Goal: Information Seeking & Learning: Compare options

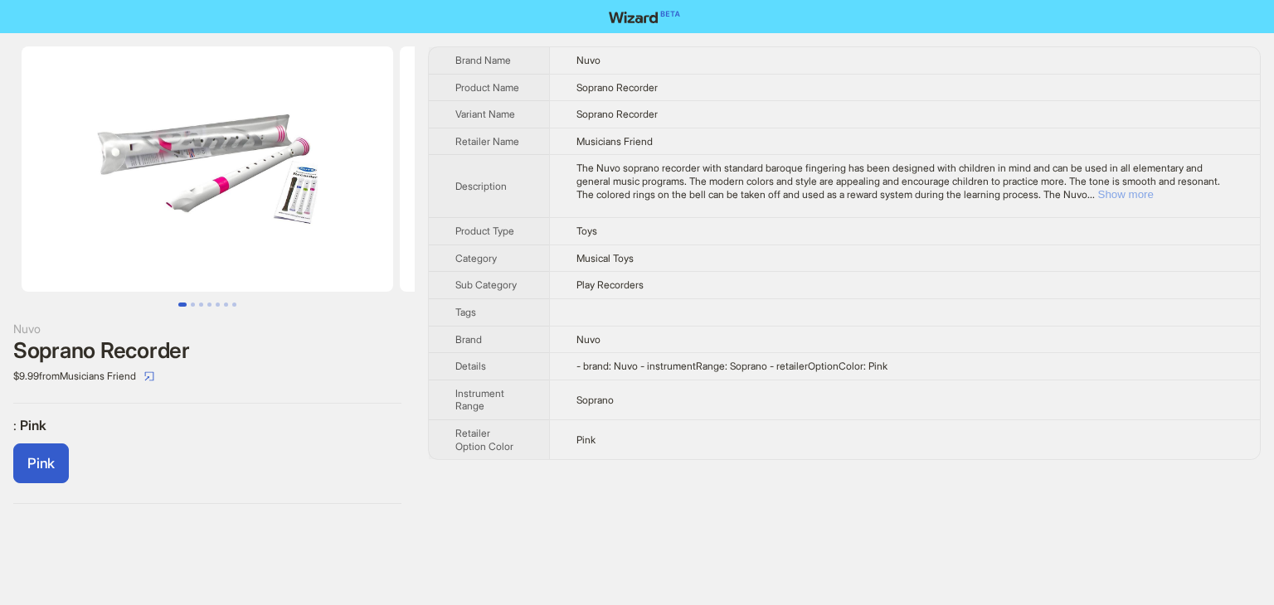
click at [1153, 197] on button "Show more" at bounding box center [1126, 194] width 56 height 12
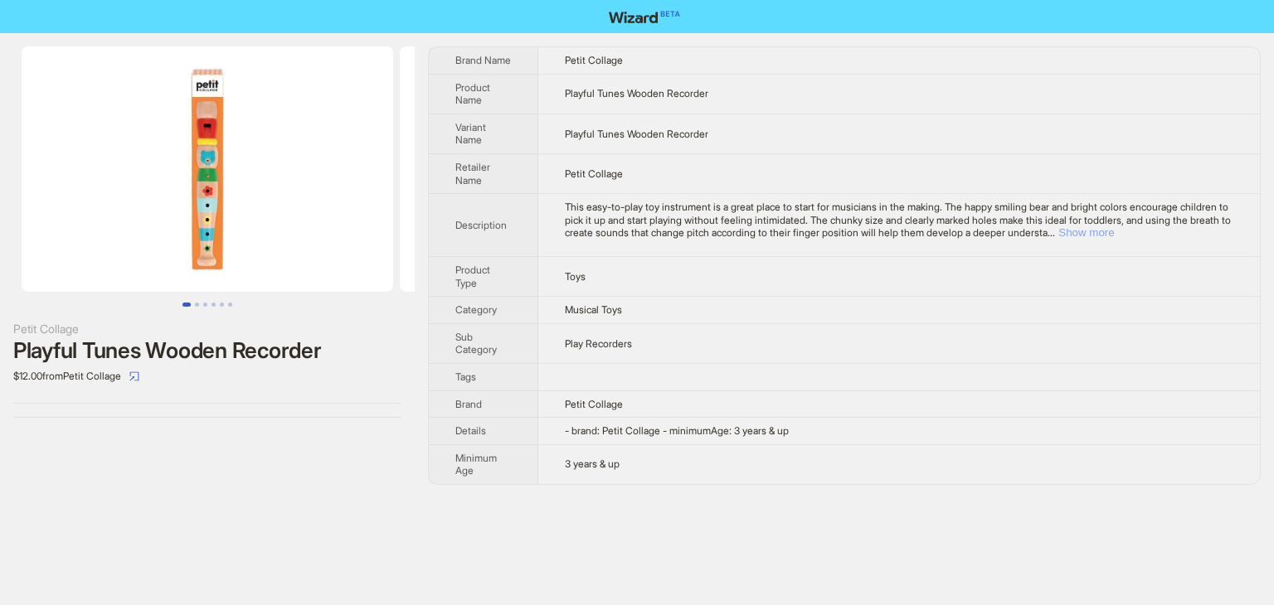
click at [1114, 231] on button "Show more" at bounding box center [1086, 232] width 56 height 12
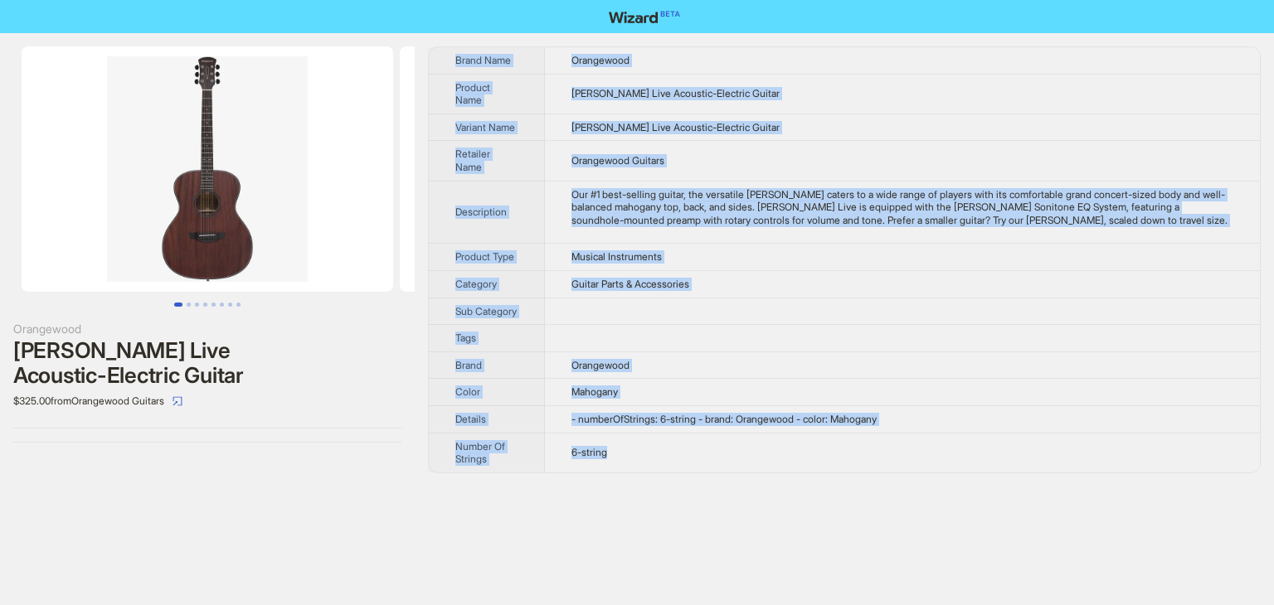
drag, startPoint x: 458, startPoint y: 55, endPoint x: 803, endPoint y: 449, distance: 523.6
click at [803, 449] on tbody "Brand Name Orangewood Product Name Oliver Live Acoustic-Electric Guitar Variant…" at bounding box center [844, 259] width 831 height 425
copy tbody "Brand Name Orangewood Product Name Oliver Live Acoustic-Electric Guitar Variant…"
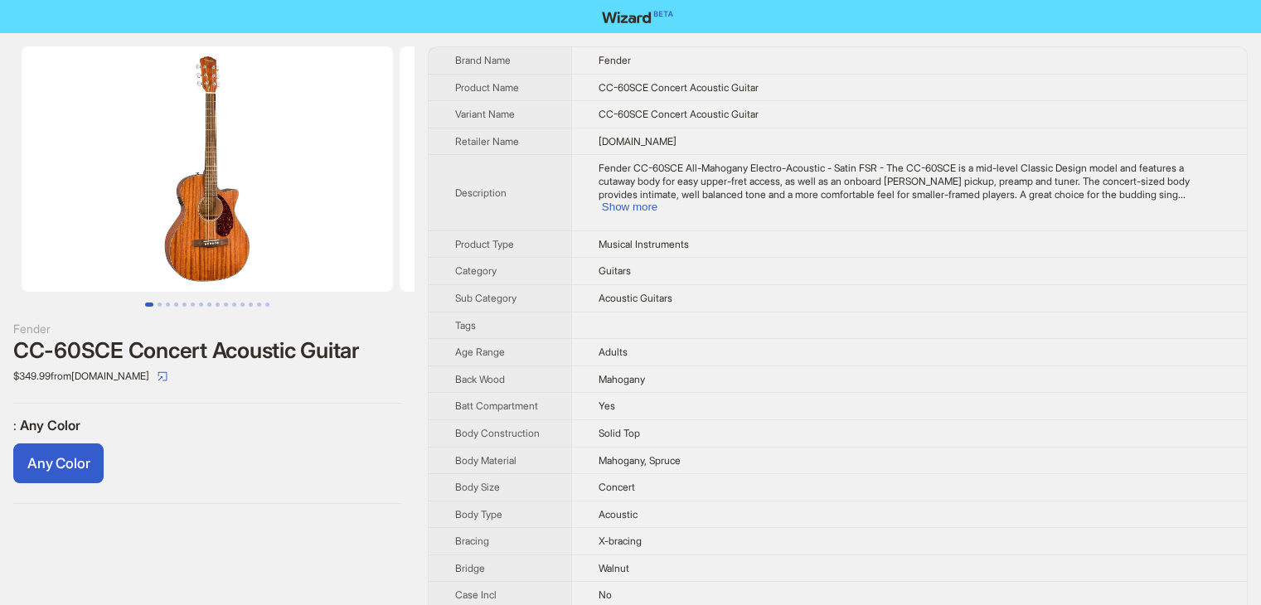
scroll to position [410, 0]
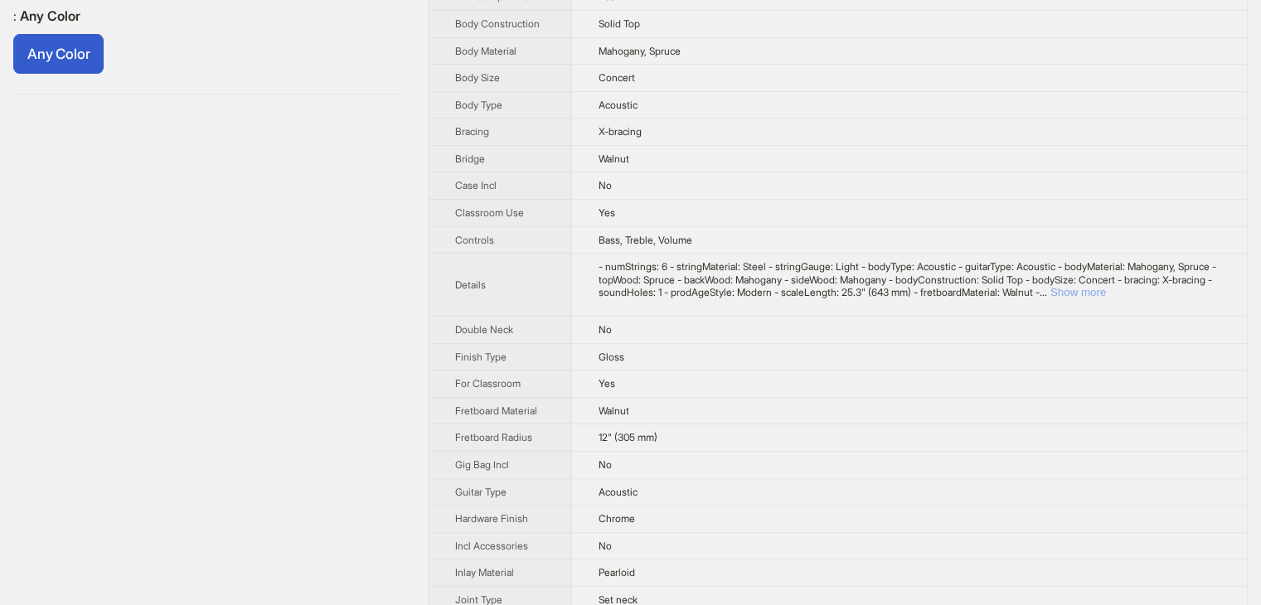
click at [1106, 299] on button "Show more" at bounding box center [1079, 292] width 56 height 12
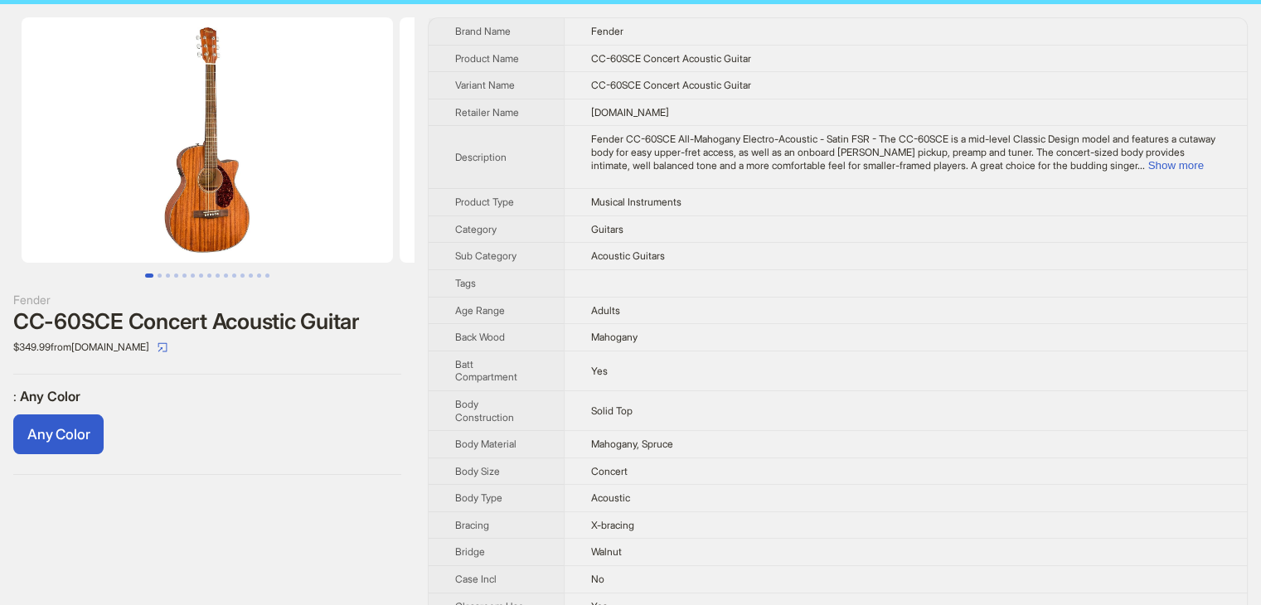
scroll to position [0, 0]
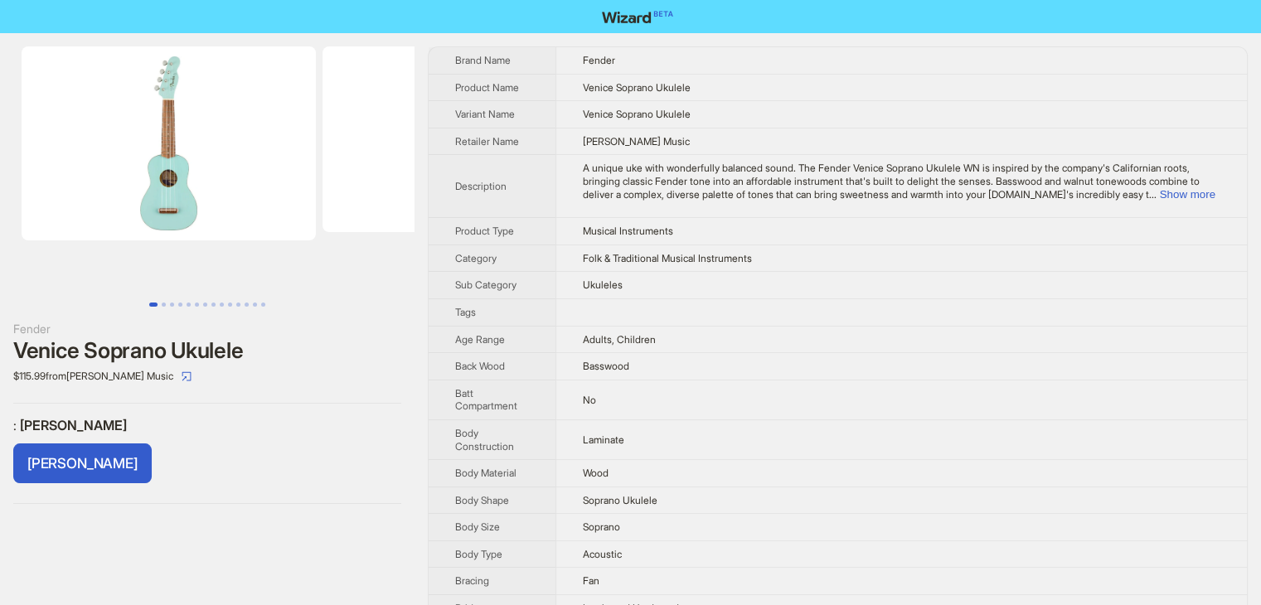
click at [749, 472] on td "Wood" at bounding box center [902, 473] width 692 height 27
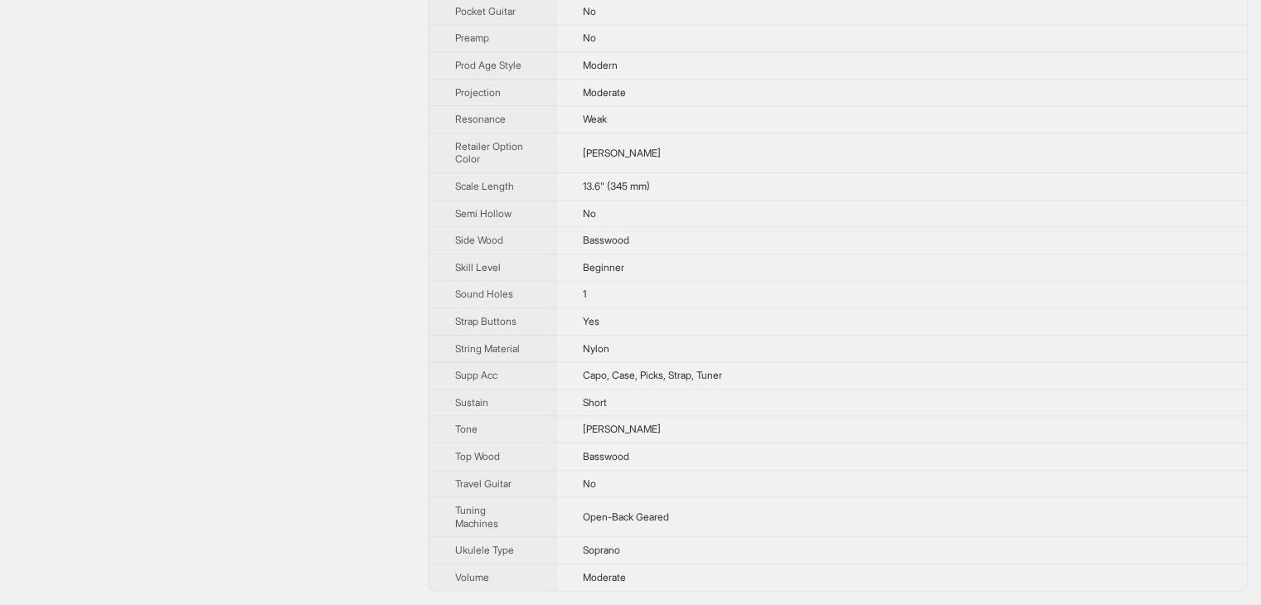
scroll to position [1377, 0]
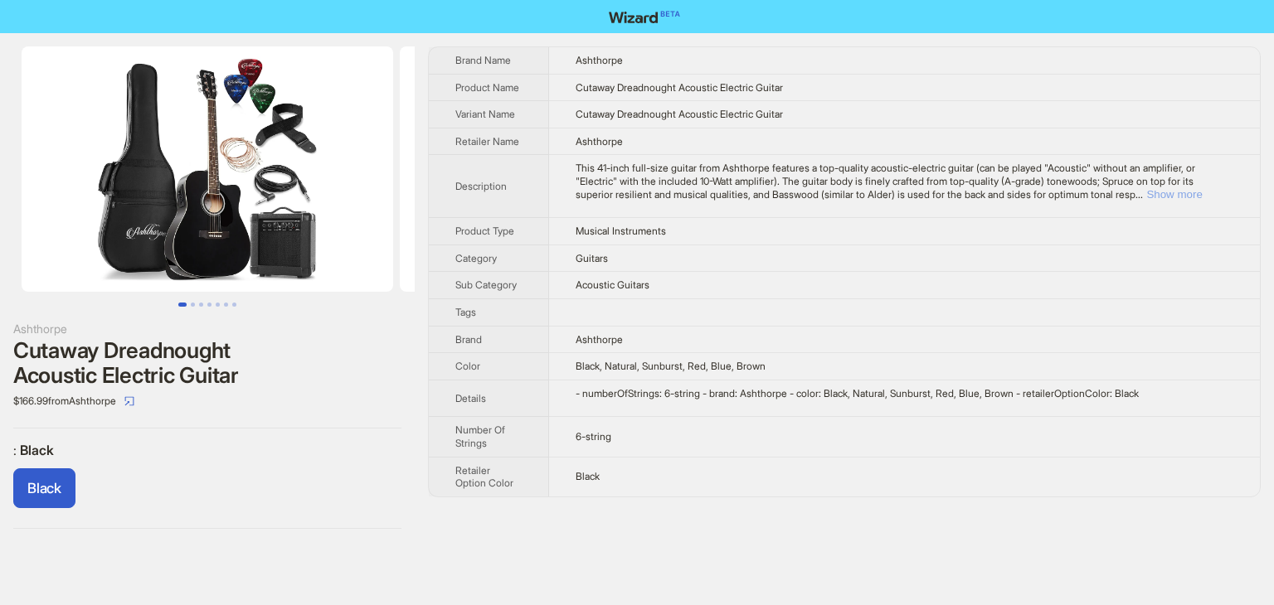
click at [1202, 197] on button "Show more" at bounding box center [1174, 194] width 56 height 12
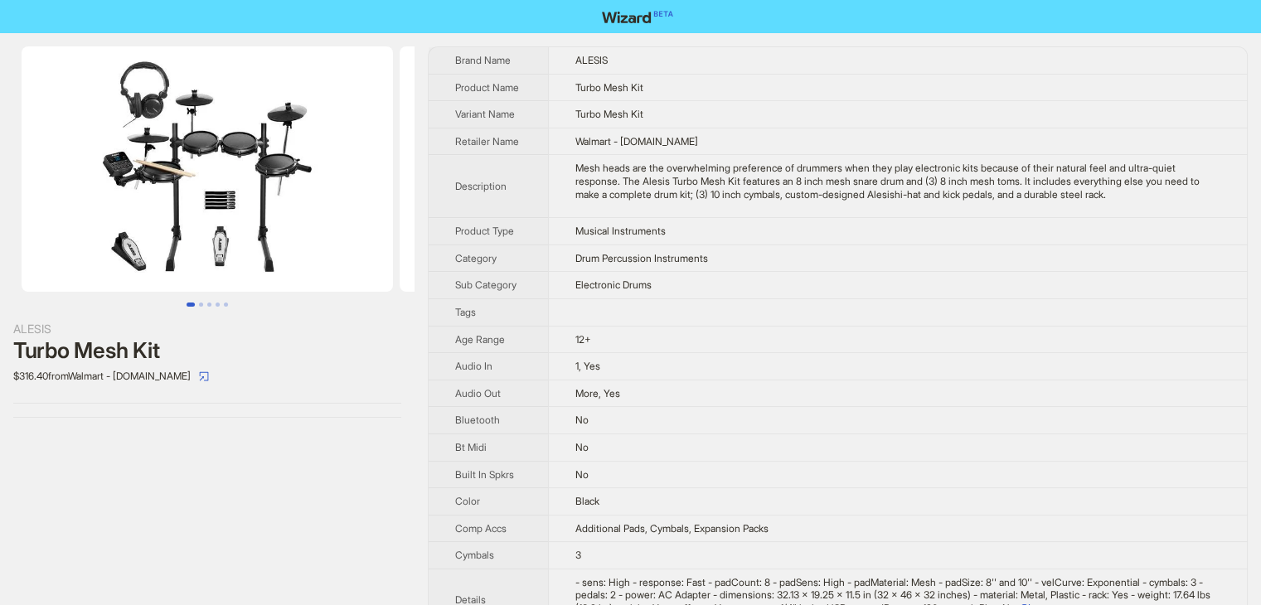
click at [643, 173] on div "Mesh heads are the overwhelming preference of drummers when they play electroni…" at bounding box center [897, 181] width 645 height 39
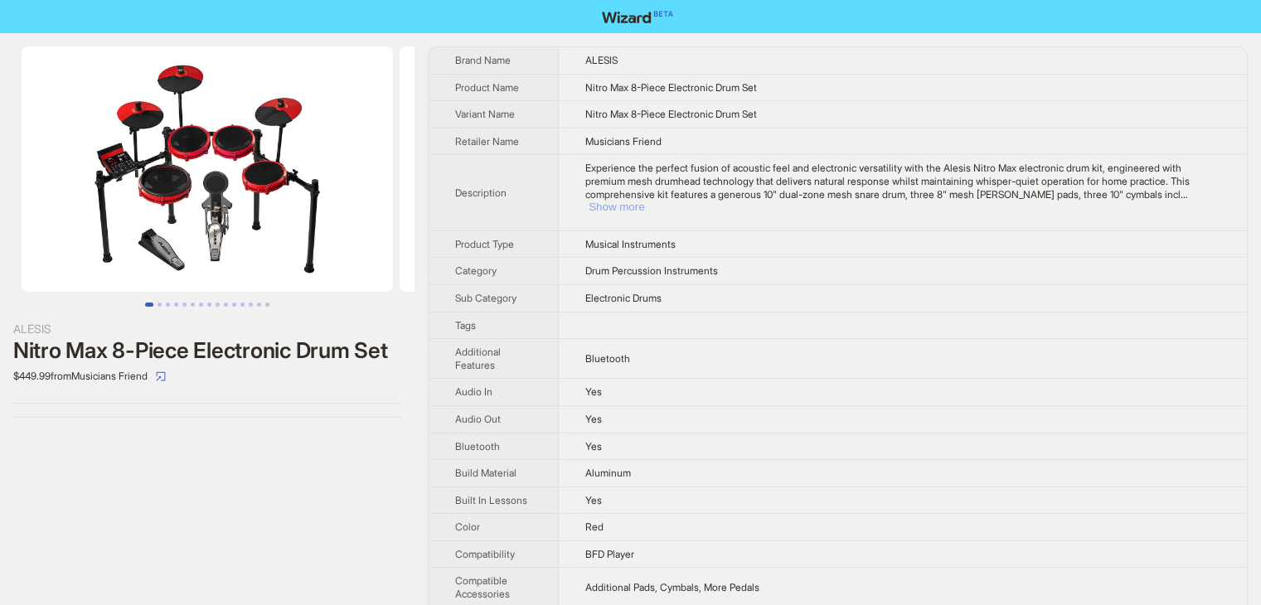
click at [644, 201] on button "Show more" at bounding box center [617, 207] width 56 height 12
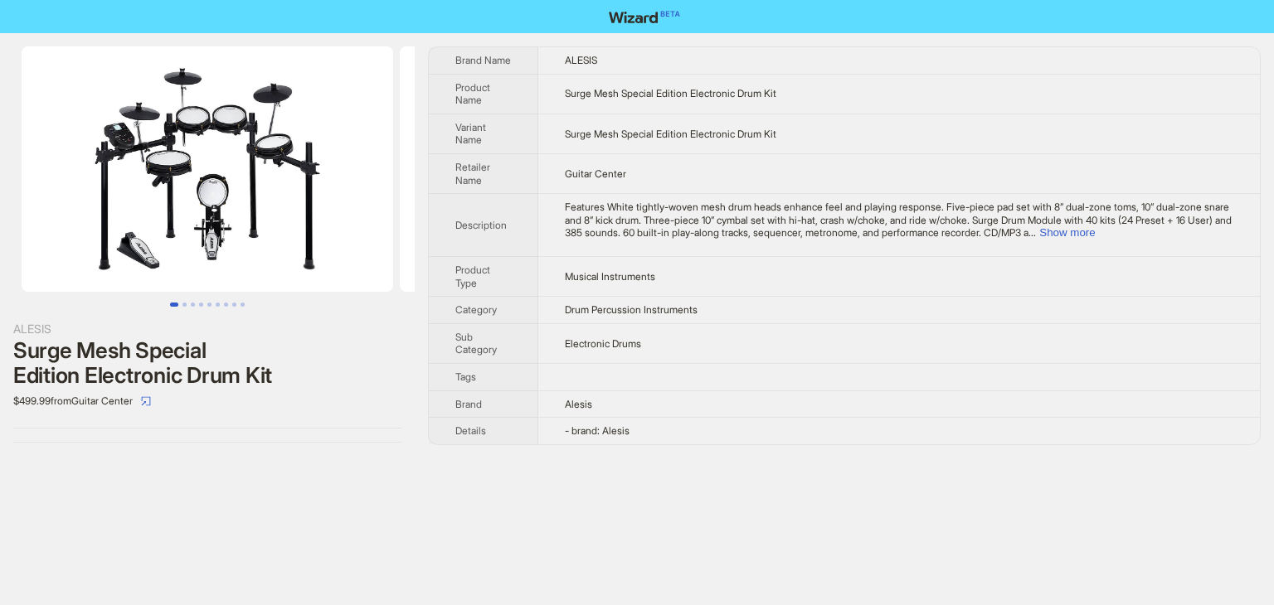
click at [1204, 241] on td "Features White tightly-woven mesh drum heads enhance feel and playing response.…" at bounding box center [898, 225] width 721 height 63
click at [1189, 225] on span "Features White tightly-woven mesh drum heads enhance feel and playing response.…" at bounding box center [898, 220] width 667 height 38
click at [1095, 230] on button "Show more" at bounding box center [1067, 232] width 56 height 12
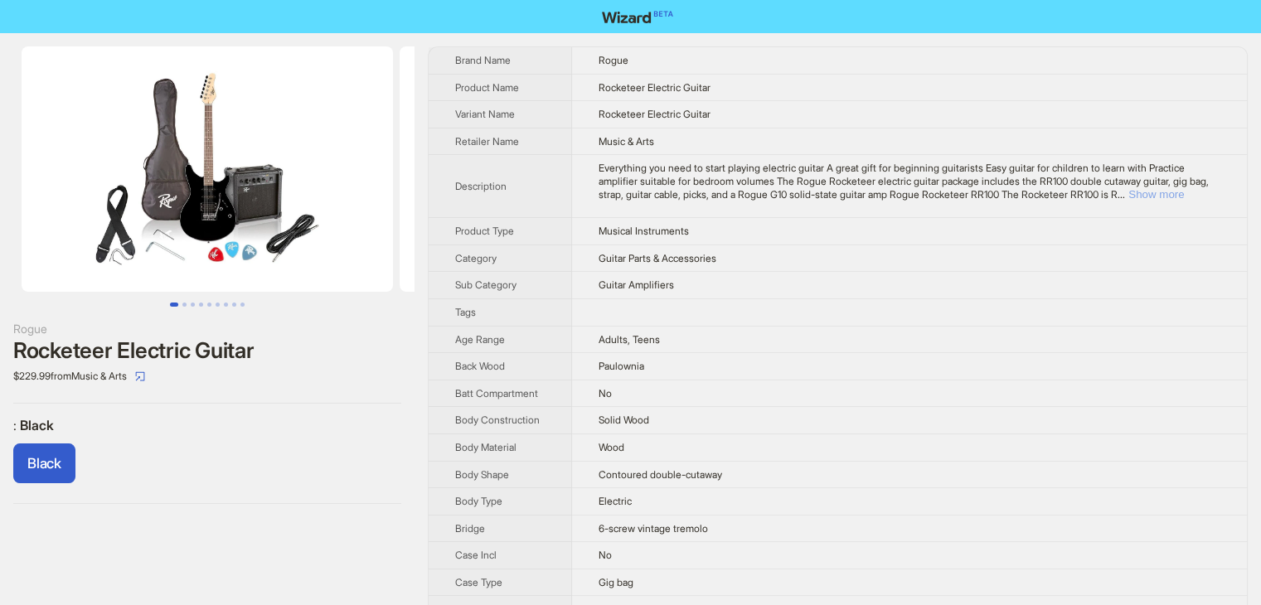
click at [1184, 188] on button "Show more" at bounding box center [1157, 194] width 56 height 12
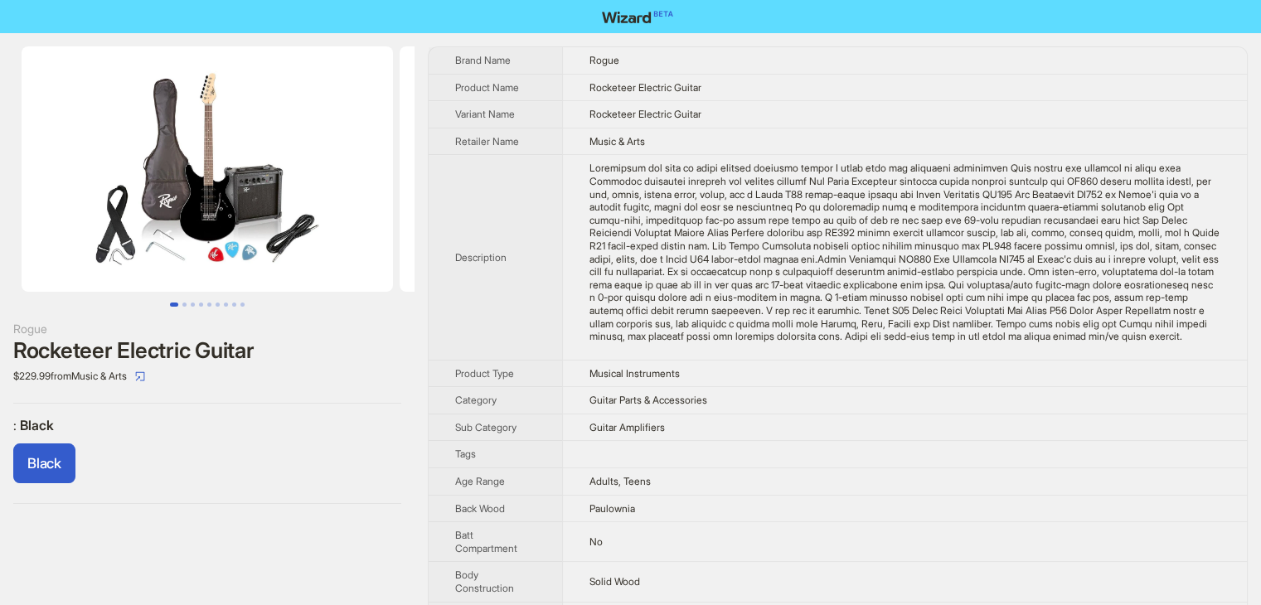
scroll to position [498, 0]
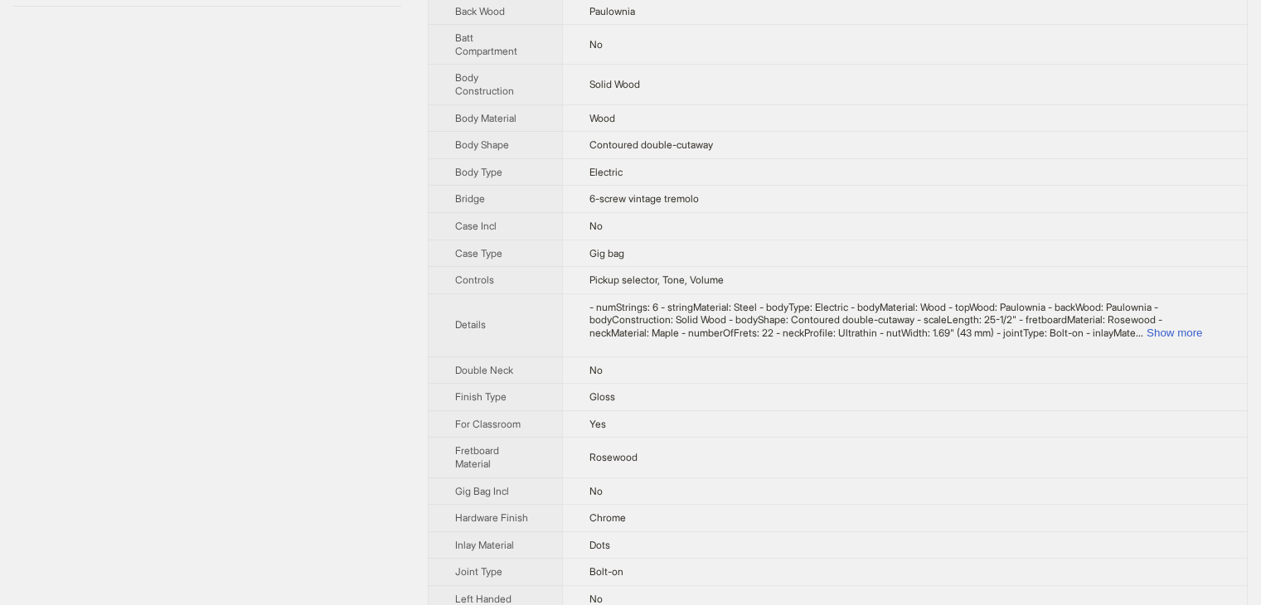
click at [1202, 340] on div "- numStrings: 6 - stringMaterial: Steel - bodyType: Electric - bodyMaterial: Wo…" at bounding box center [905, 320] width 631 height 39
click at [1202, 339] on button "Show more" at bounding box center [1175, 333] width 56 height 12
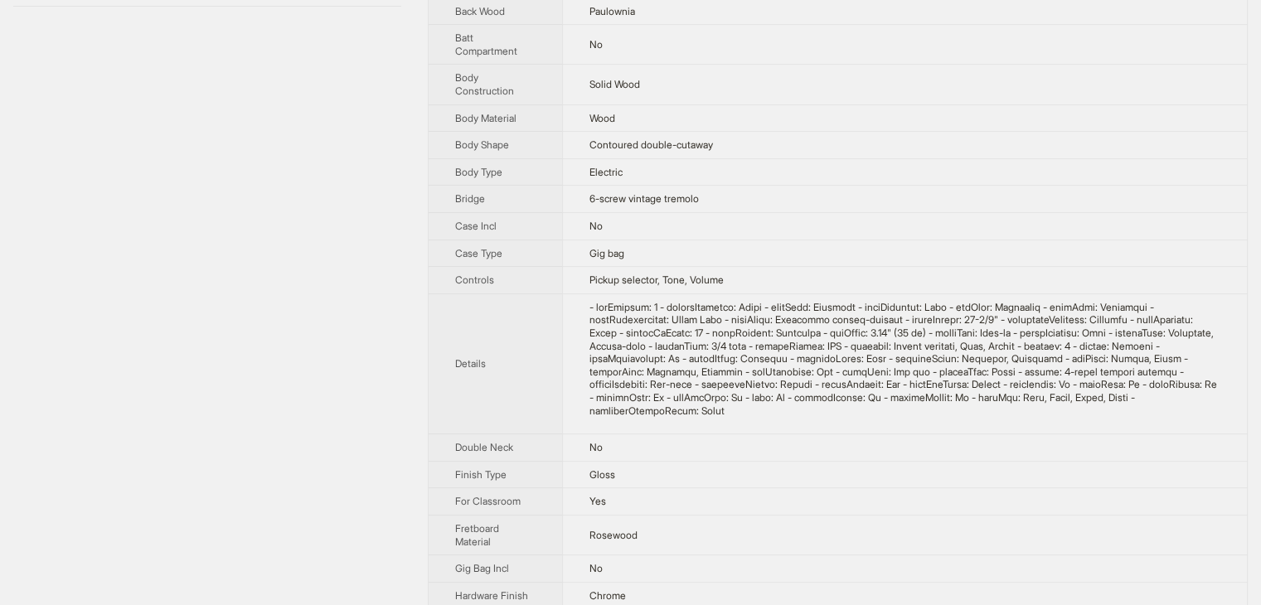
scroll to position [0, 0]
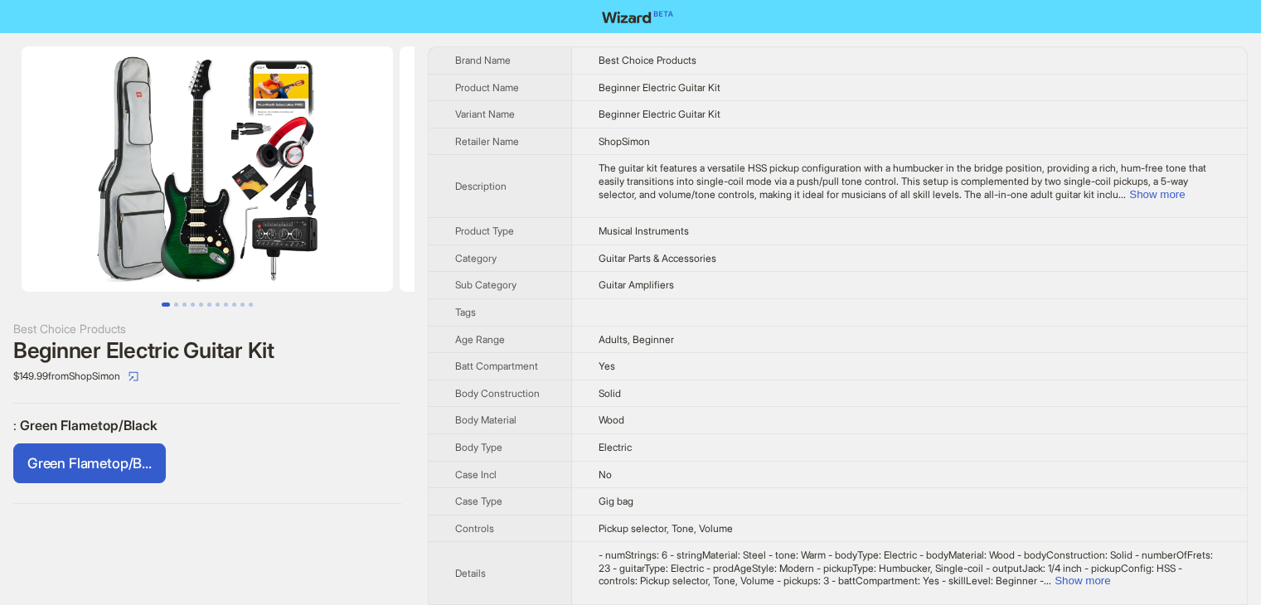
click at [784, 260] on td "Guitar Parts & Accessories" at bounding box center [909, 258] width 675 height 27
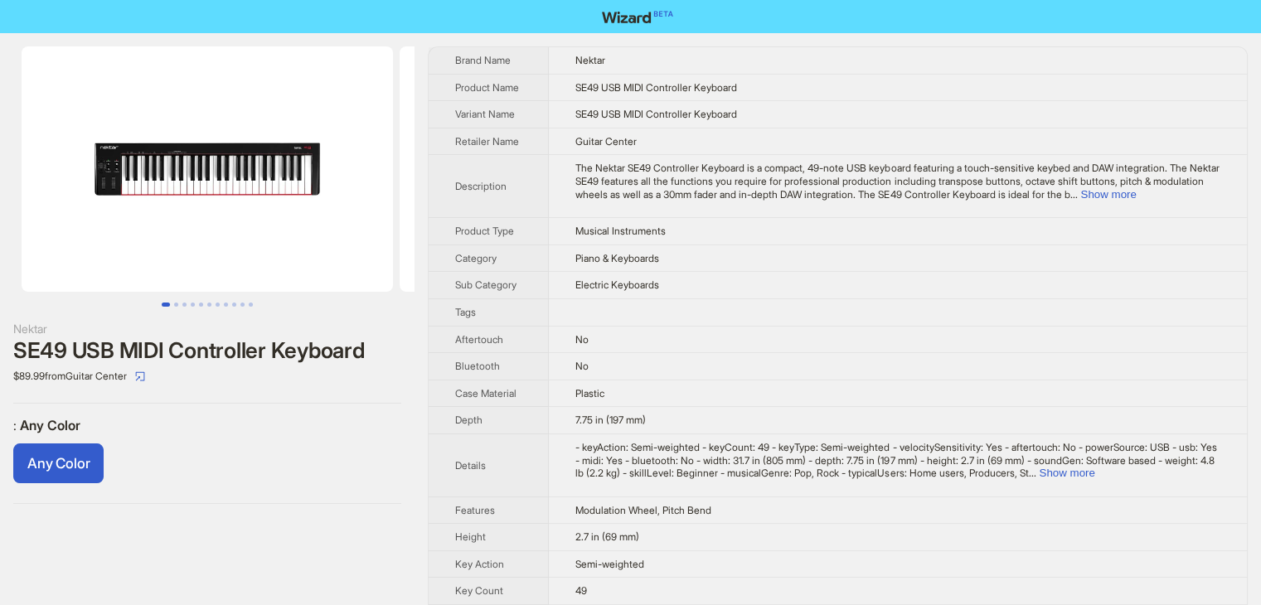
click at [849, 267] on td "Piano & Keyboards" at bounding box center [898, 258] width 698 height 27
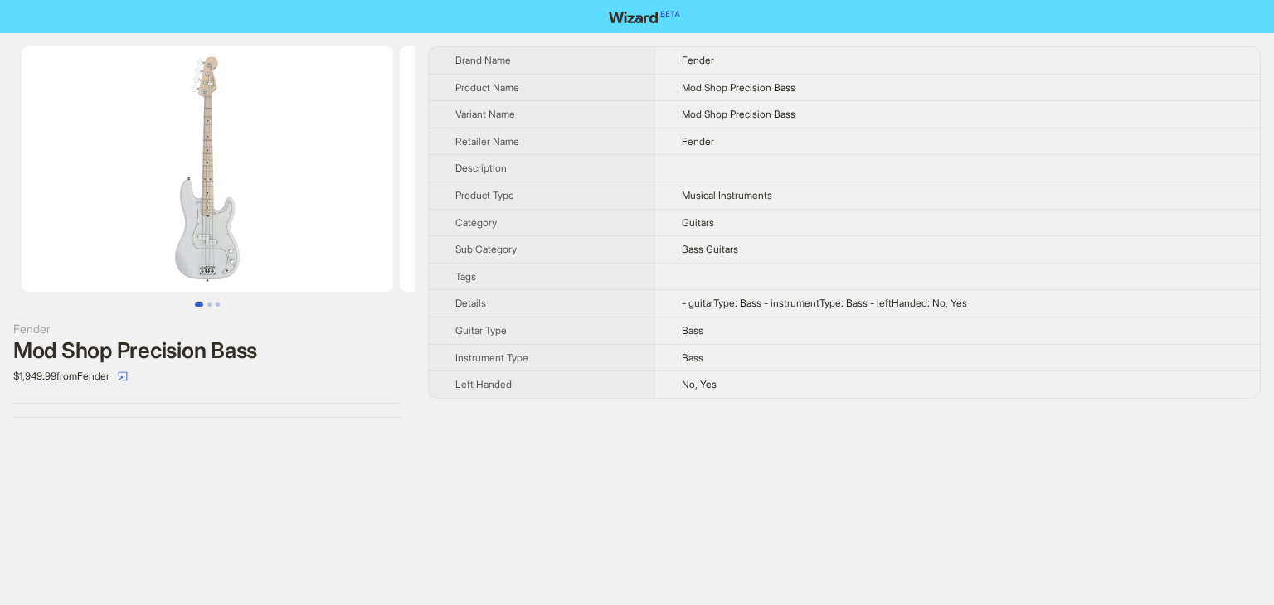
click at [663, 233] on td "Guitars" at bounding box center [956, 222] width 605 height 27
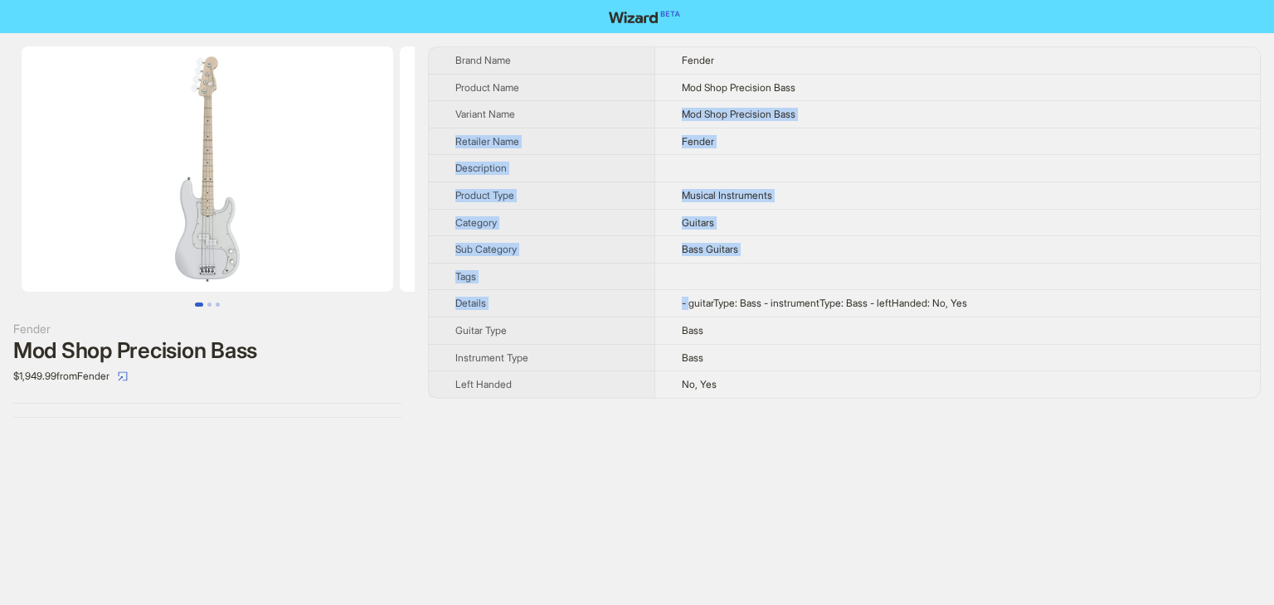
drag, startPoint x: 687, startPoint y: 303, endPoint x: 498, endPoint y: 80, distance: 292.4
click at [498, 80] on tbody "Brand Name Fender Product Name Mod Shop Precision Bass Variant Name Mod Shop Pr…" at bounding box center [844, 222] width 831 height 351
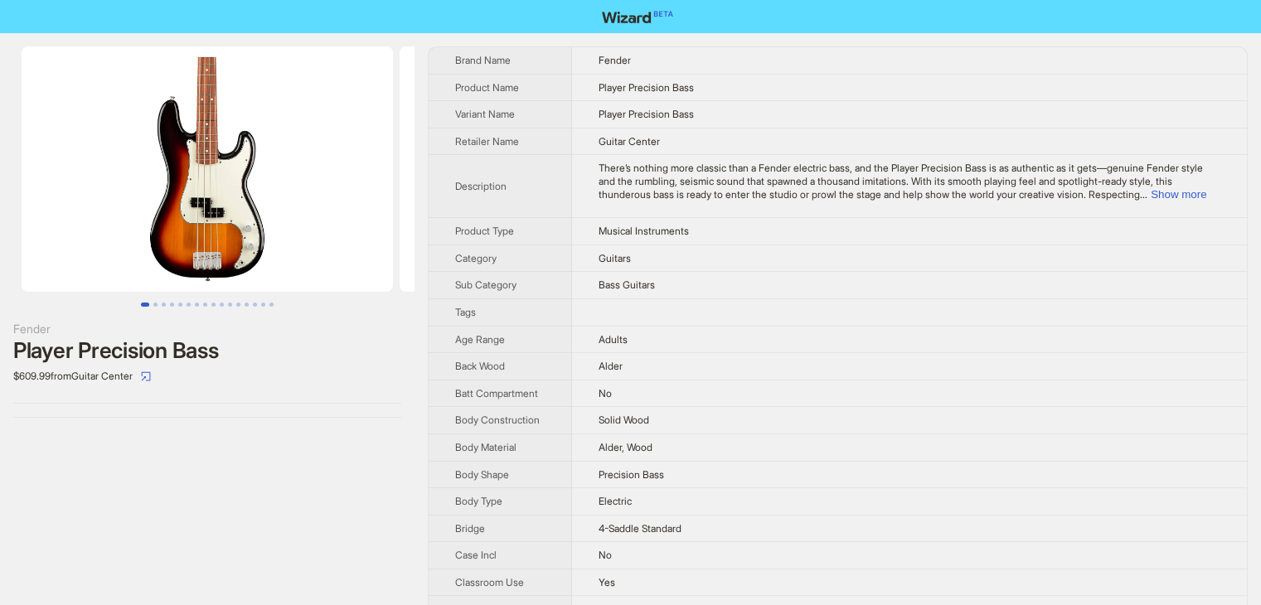
click at [837, 164] on span "There’s nothing more classic than a Fender electric bass, and the Player Precis…" at bounding box center [901, 181] width 605 height 38
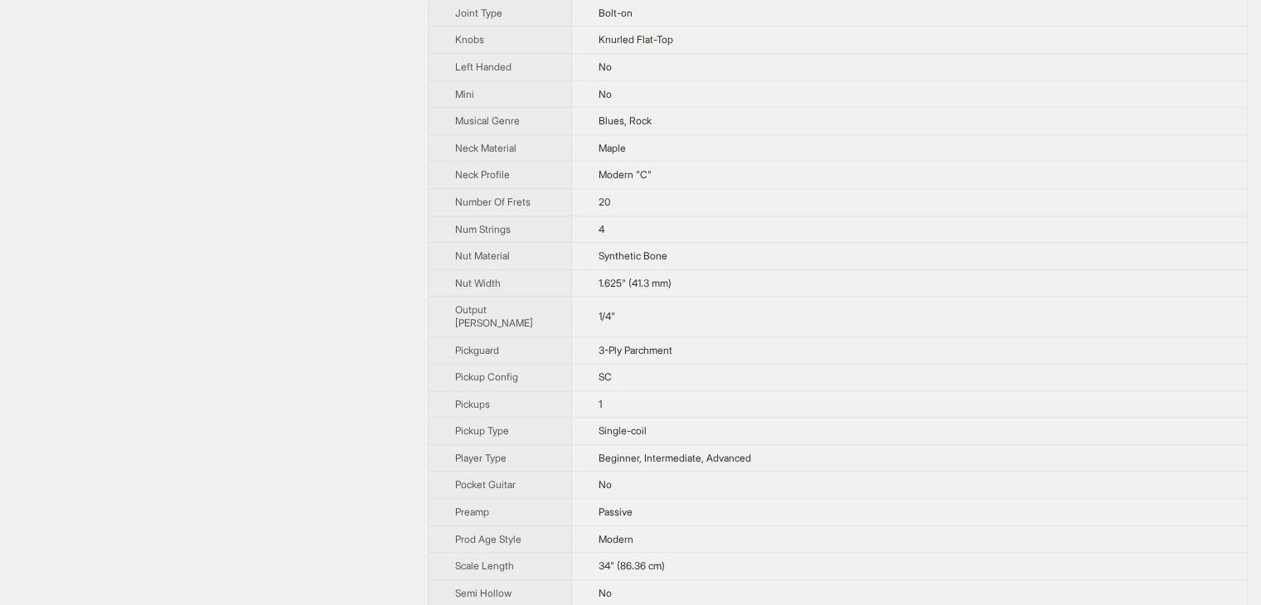
scroll to position [962, 0]
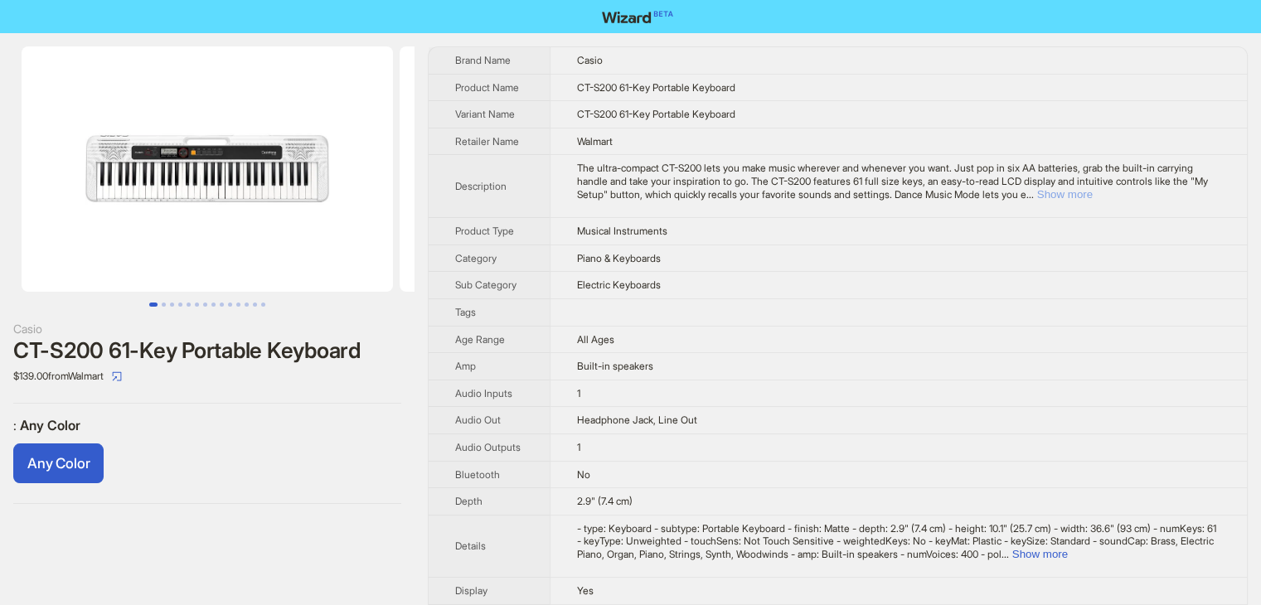
click at [1093, 193] on button "Show more" at bounding box center [1065, 194] width 56 height 12
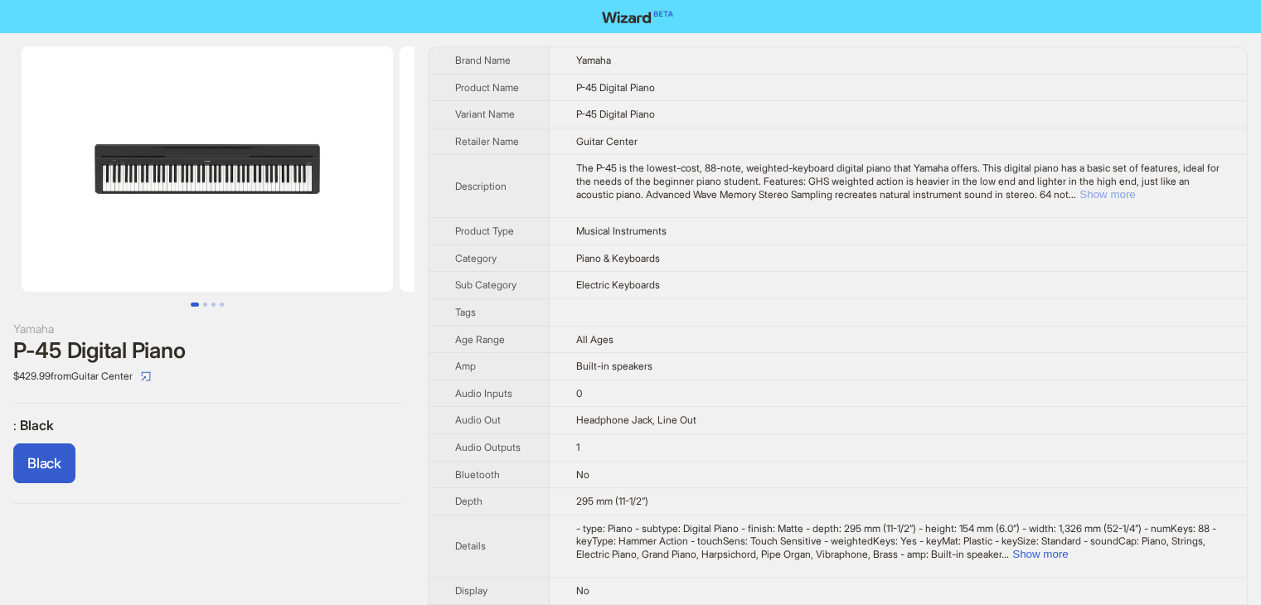
click at [1135, 197] on button "Show more" at bounding box center [1108, 194] width 56 height 12
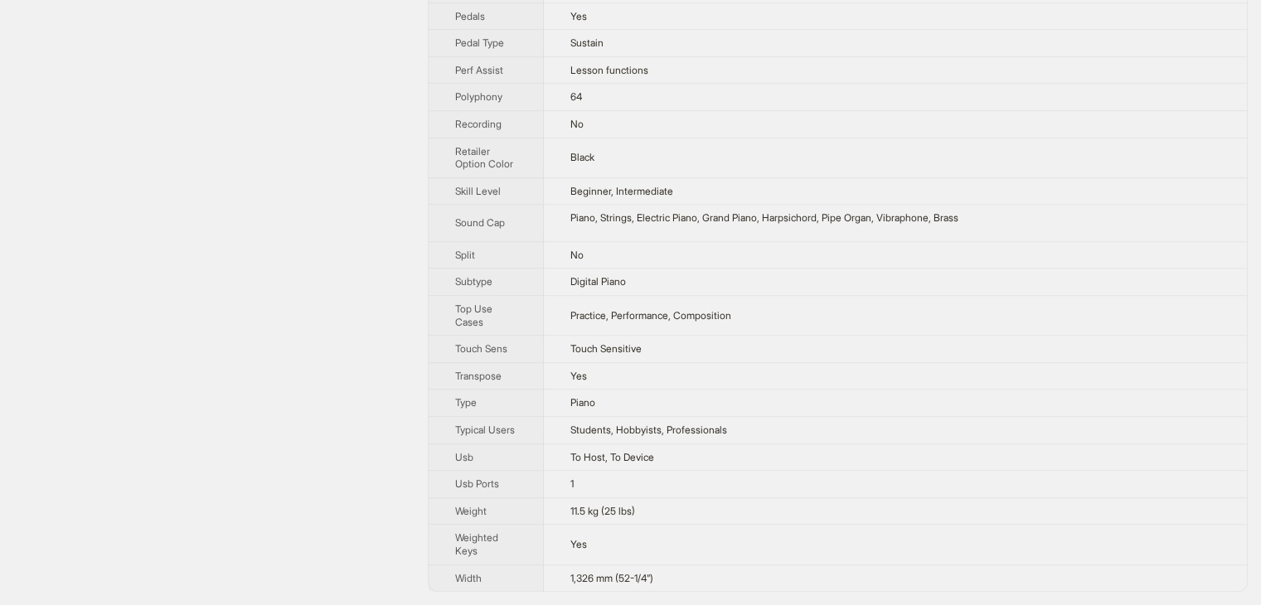
scroll to position [139, 0]
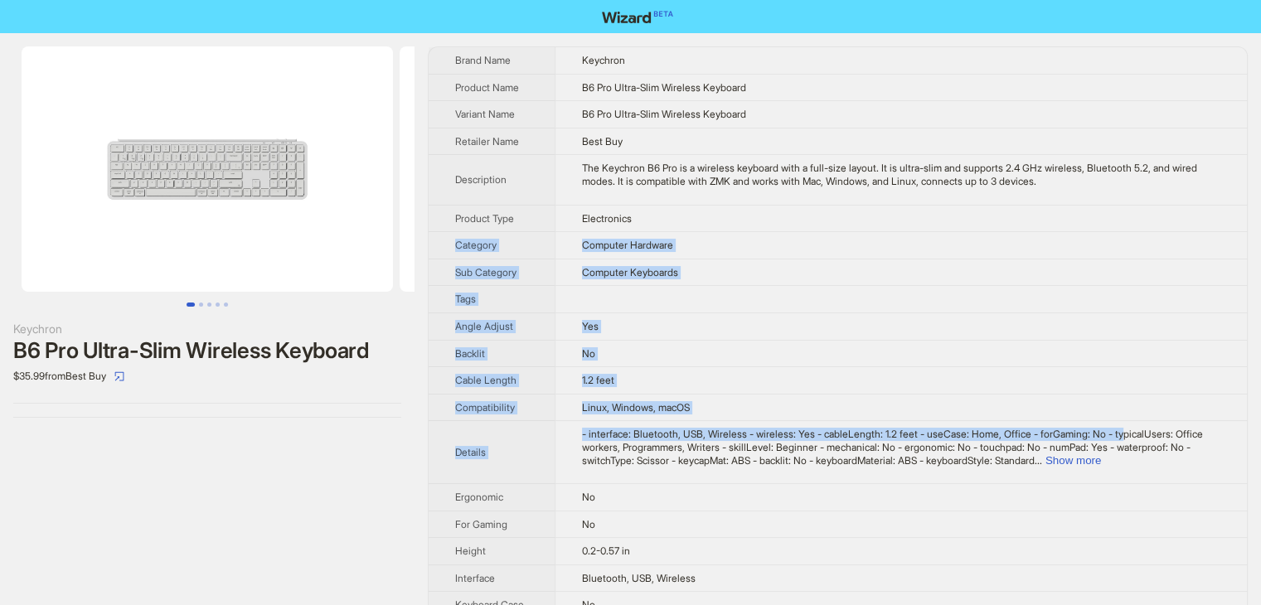
drag, startPoint x: 880, startPoint y: 225, endPoint x: 1220, endPoint y: 476, distance: 422.7
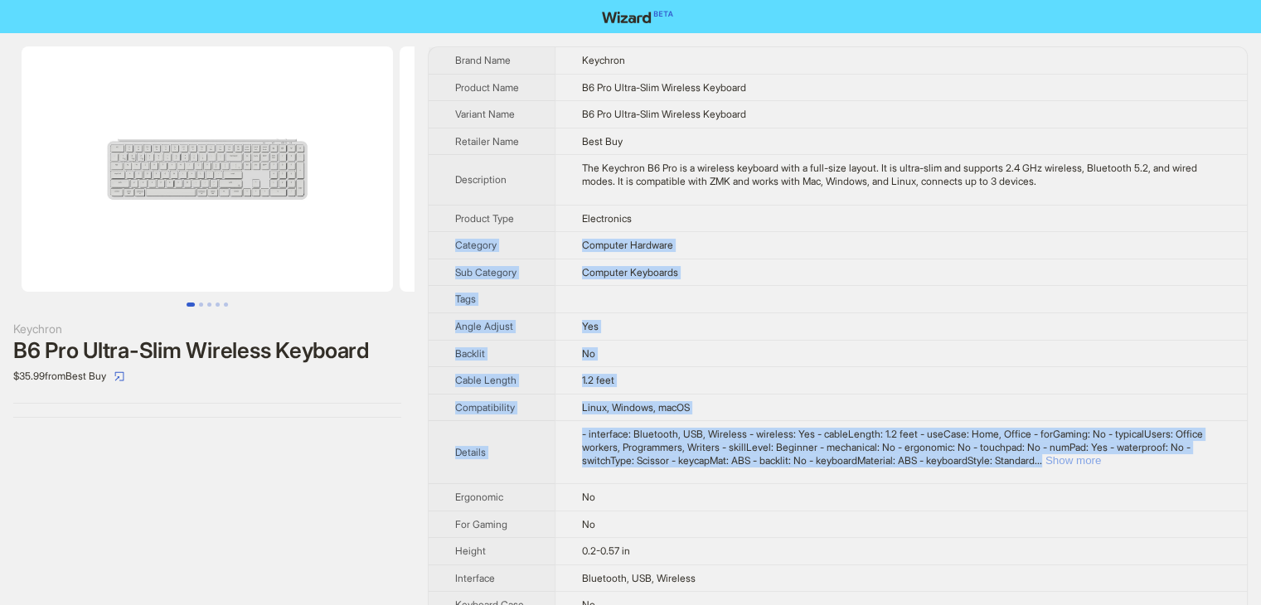
click at [1101, 462] on button "Show more" at bounding box center [1074, 460] width 56 height 12
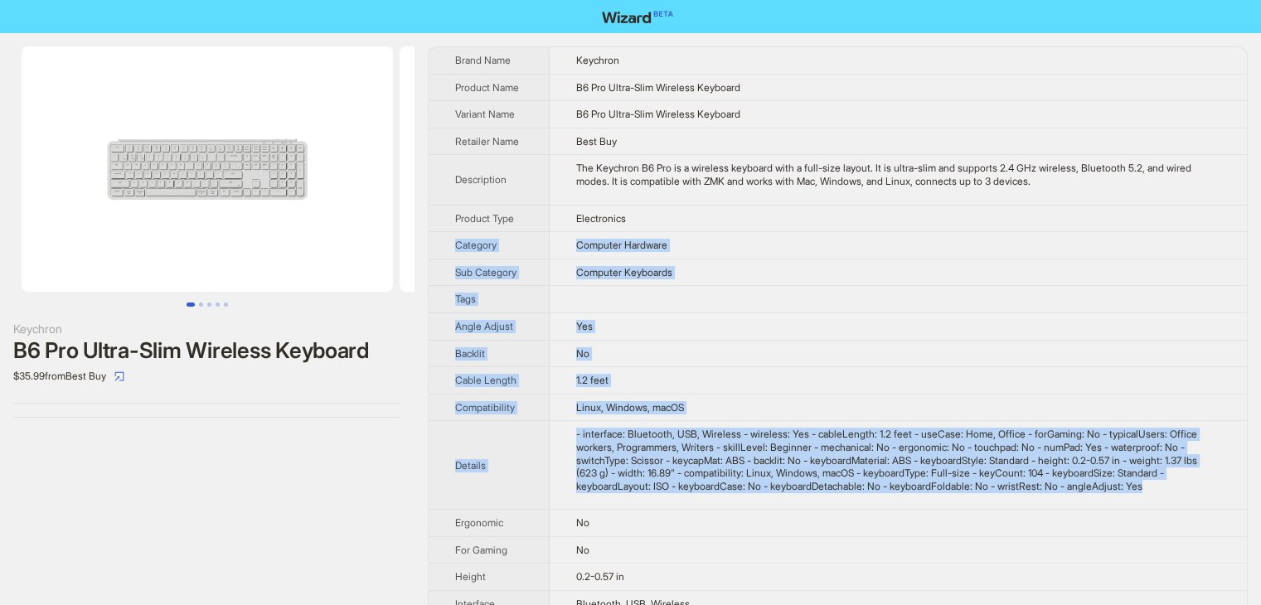
click at [1134, 319] on td "Yes" at bounding box center [898, 326] width 697 height 27
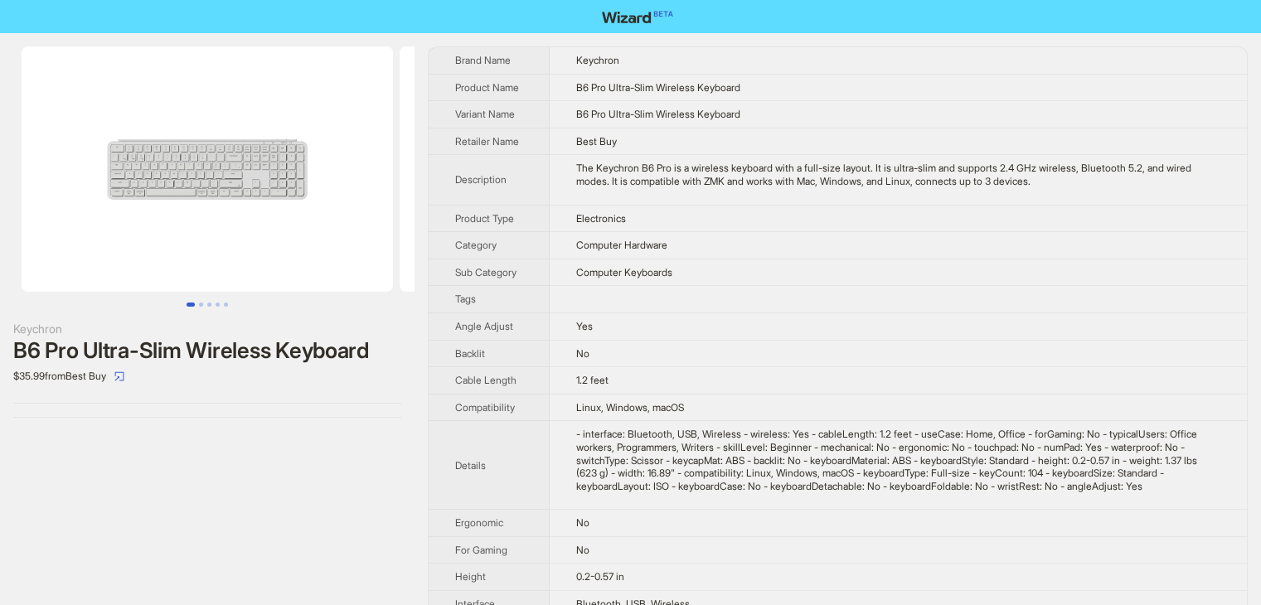
click at [662, 281] on td "Computer Keyboards" at bounding box center [898, 272] width 697 height 27
click at [629, 375] on td "1.2 feet" at bounding box center [898, 380] width 697 height 27
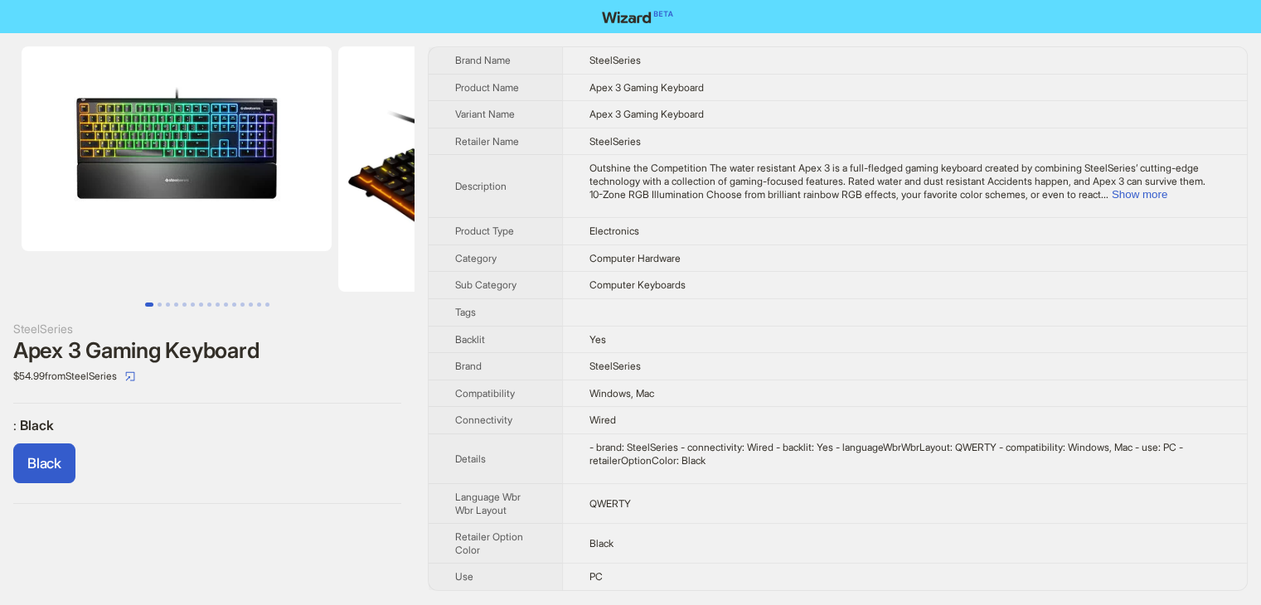
click at [615, 210] on td "Outshine the Competition The water resistant Apex 3 is a full-fledged gaming ke…" at bounding box center [904, 186] width 685 height 63
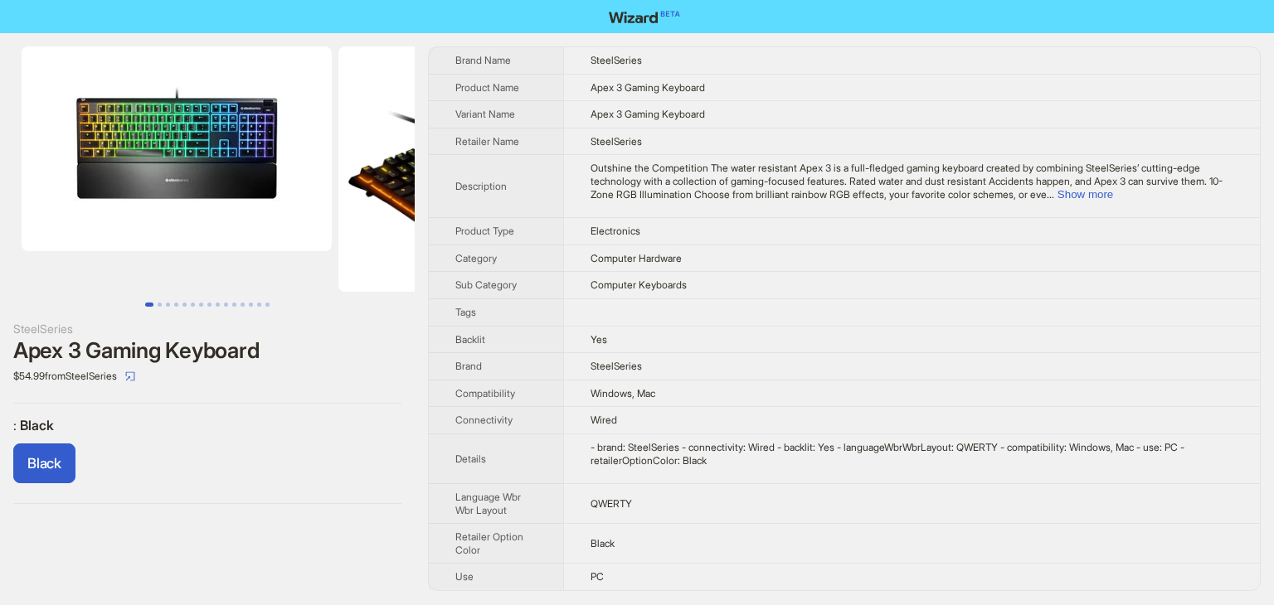
click at [622, 206] on td "Outshine the Competition The water resistant Apex 3 is a full-fledged gaming ke…" at bounding box center [911, 186] width 697 height 63
click at [846, 331] on tbody "Brand Name SteelSeries Product Name Apex 3 Gaming Keyboard Variant Name Apex 3 …" at bounding box center [844, 318] width 831 height 543
click at [683, 367] on td "SteelSeries" at bounding box center [911, 366] width 697 height 27
click at [683, 367] on td "SteelSeries" at bounding box center [905, 366] width 684 height 27
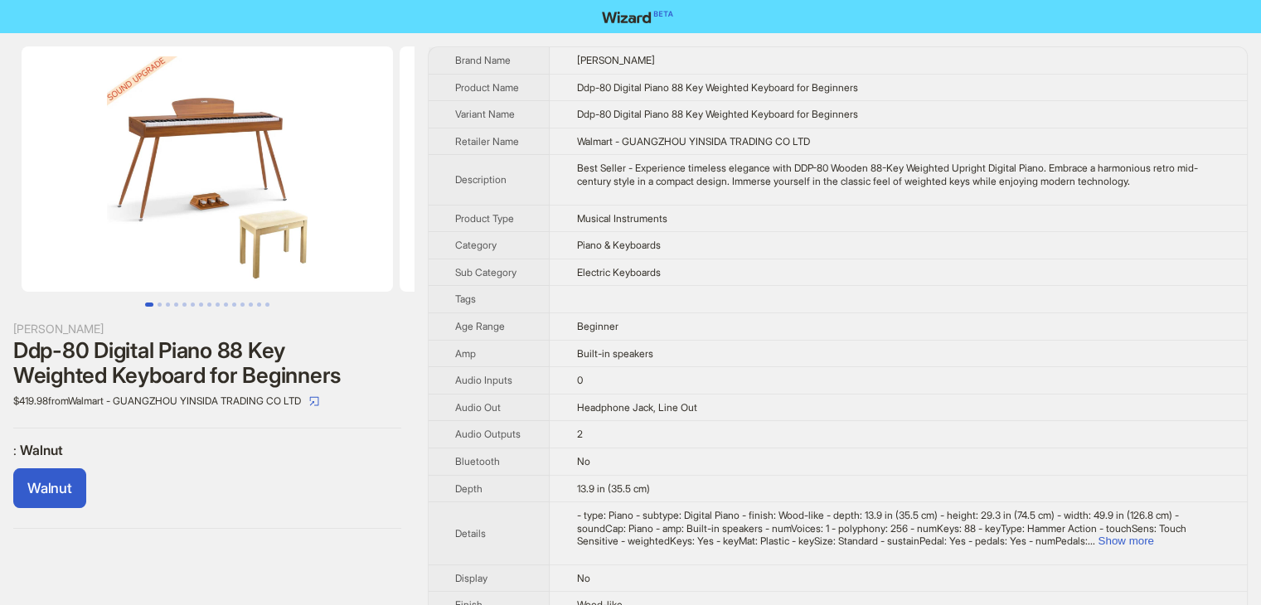
scroll to position [756, 0]
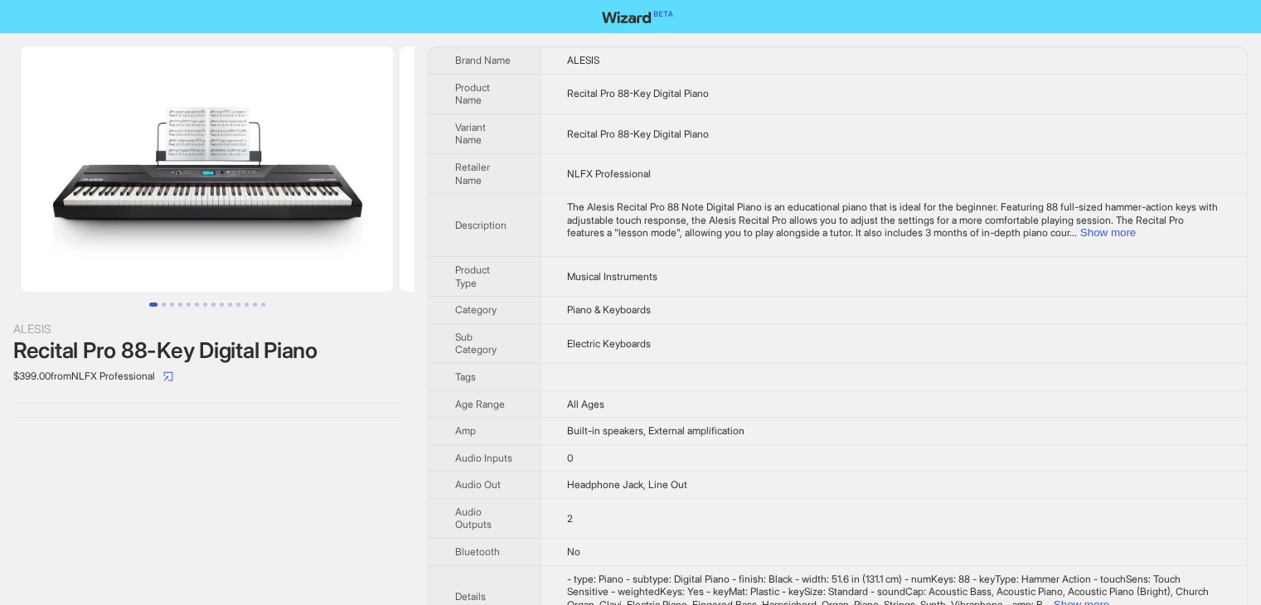
scroll to position [861, 0]
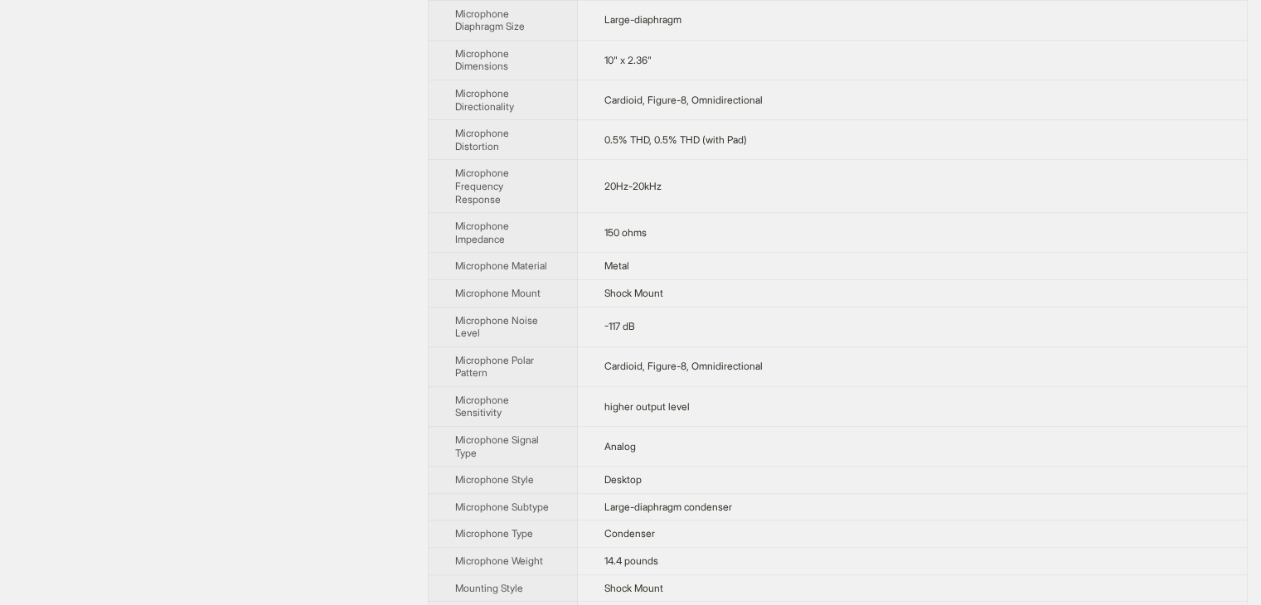
scroll to position [47, 0]
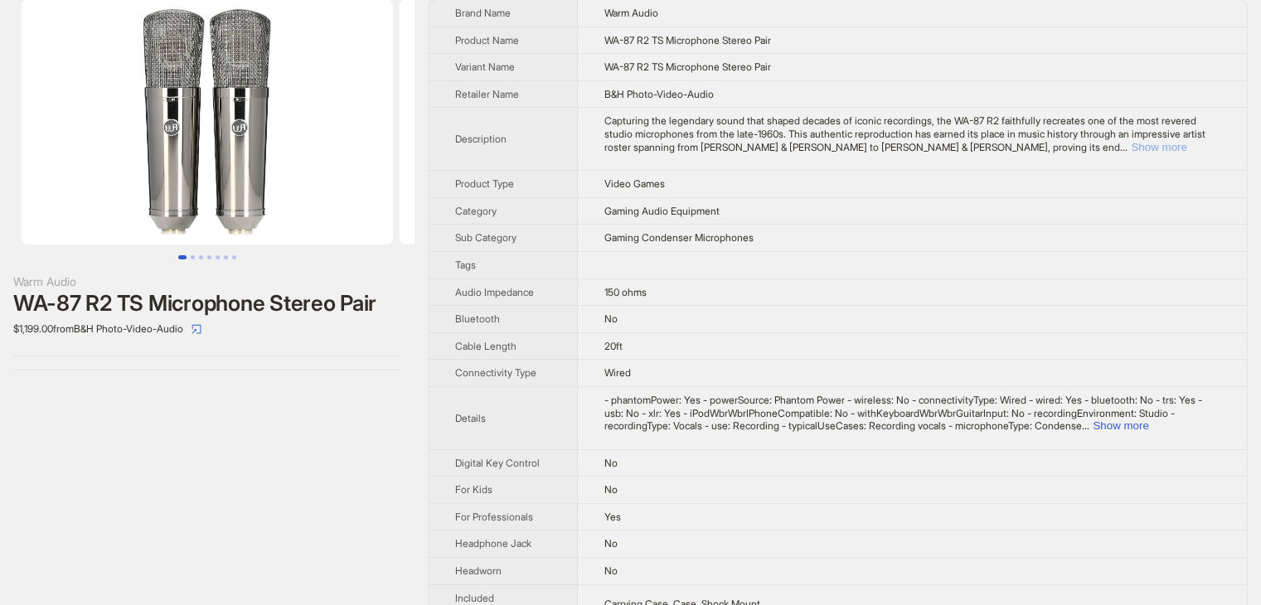
click at [1178, 141] on button "Show more" at bounding box center [1159, 147] width 56 height 12
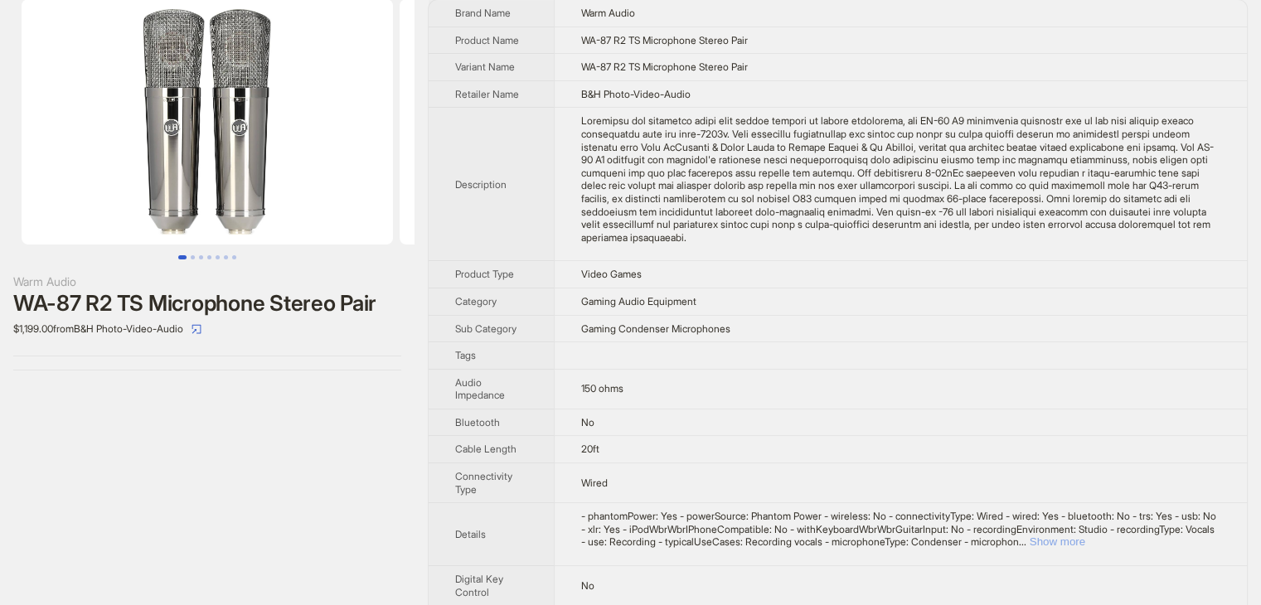
click at [1085, 539] on button "Show more" at bounding box center [1058, 542] width 56 height 12
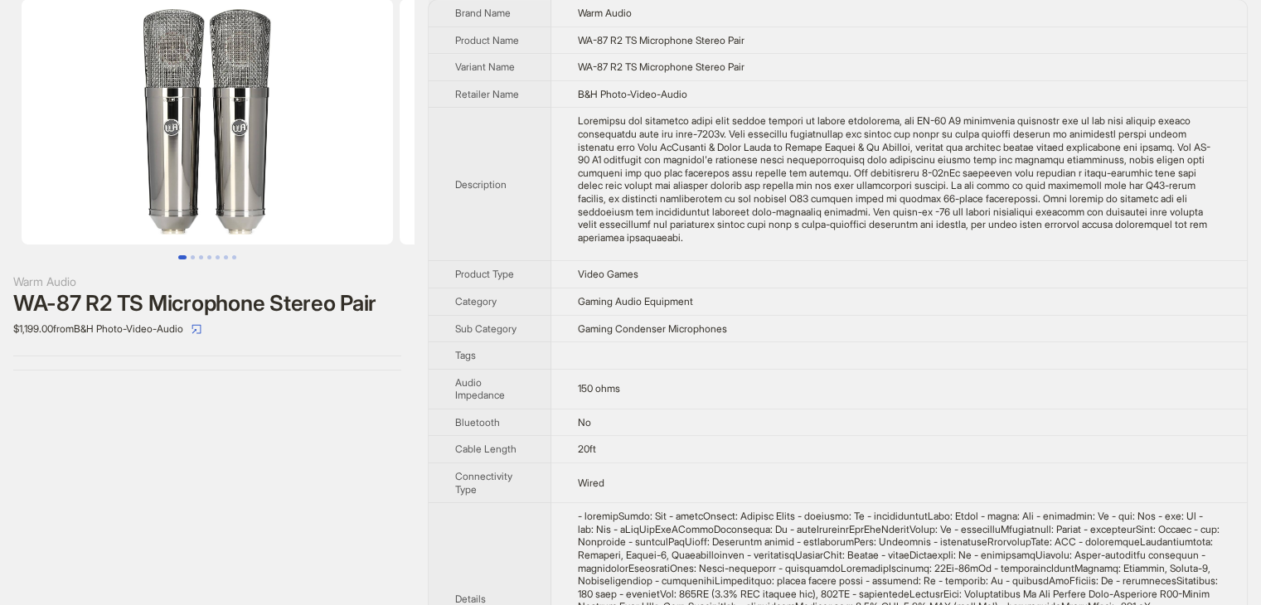
click at [1176, 389] on td "150 ohms" at bounding box center [899, 389] width 696 height 40
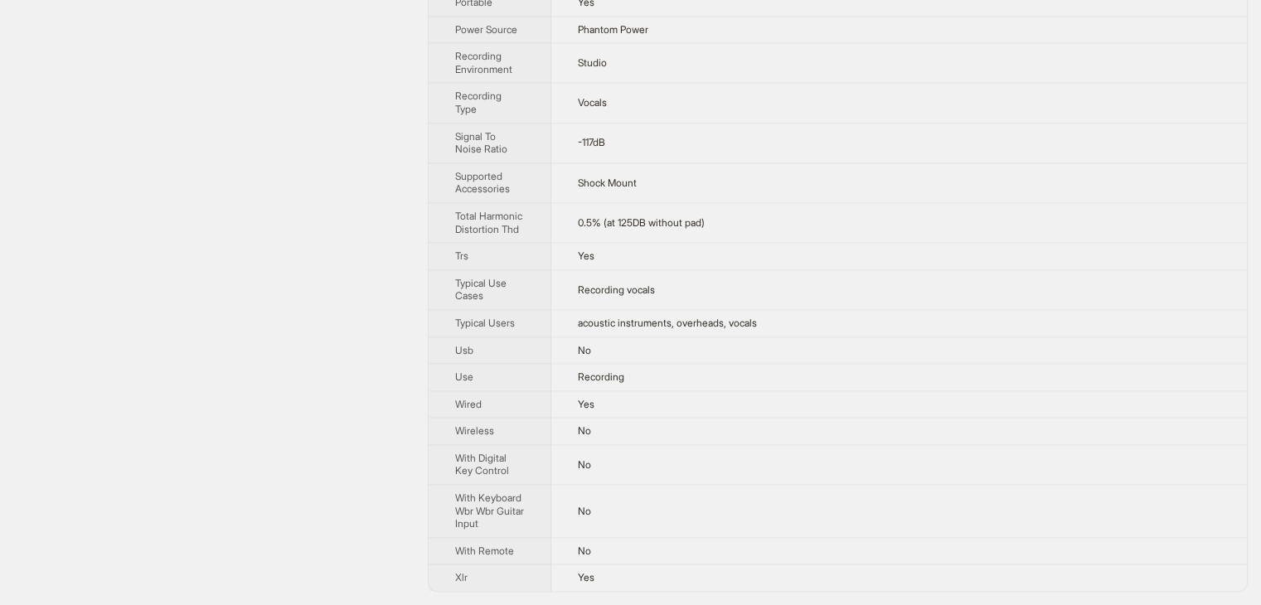
scroll to position [272, 0]
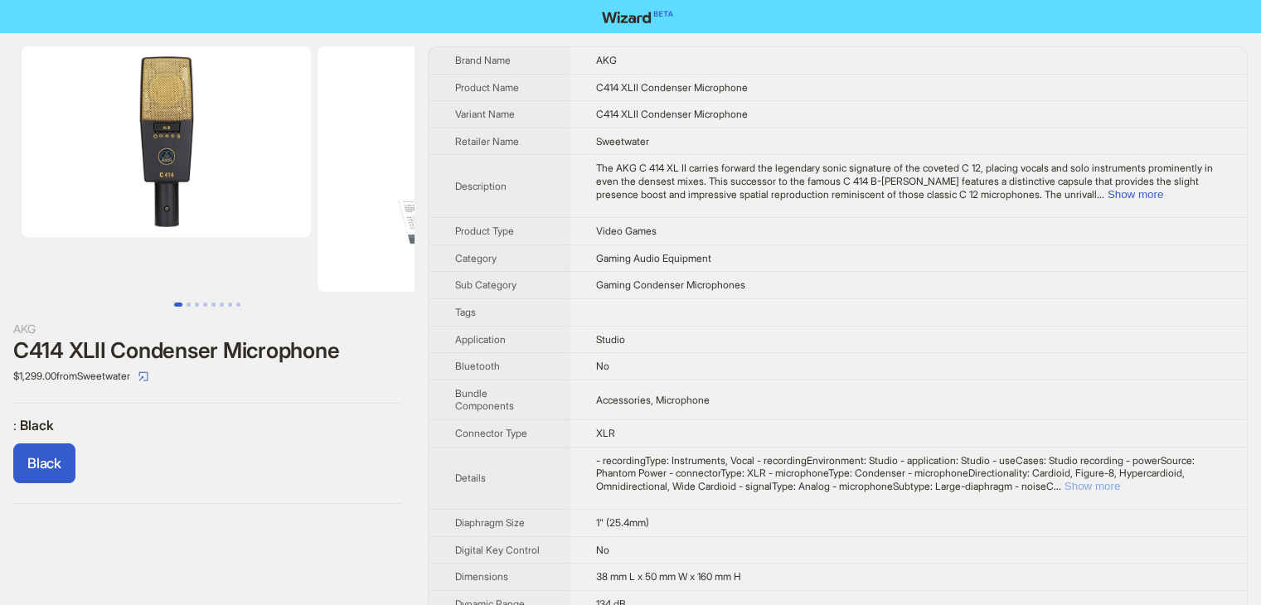
click at [1120, 483] on button "Show more" at bounding box center [1093, 486] width 56 height 12
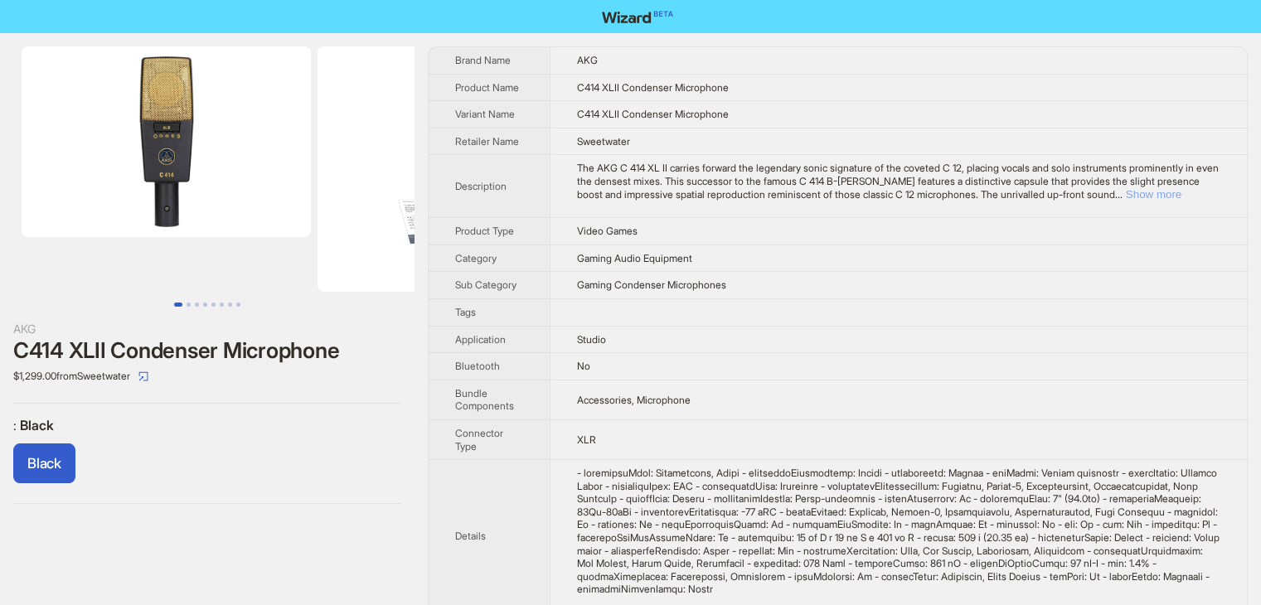
click at [1169, 188] on button "Show more" at bounding box center [1154, 194] width 56 height 12
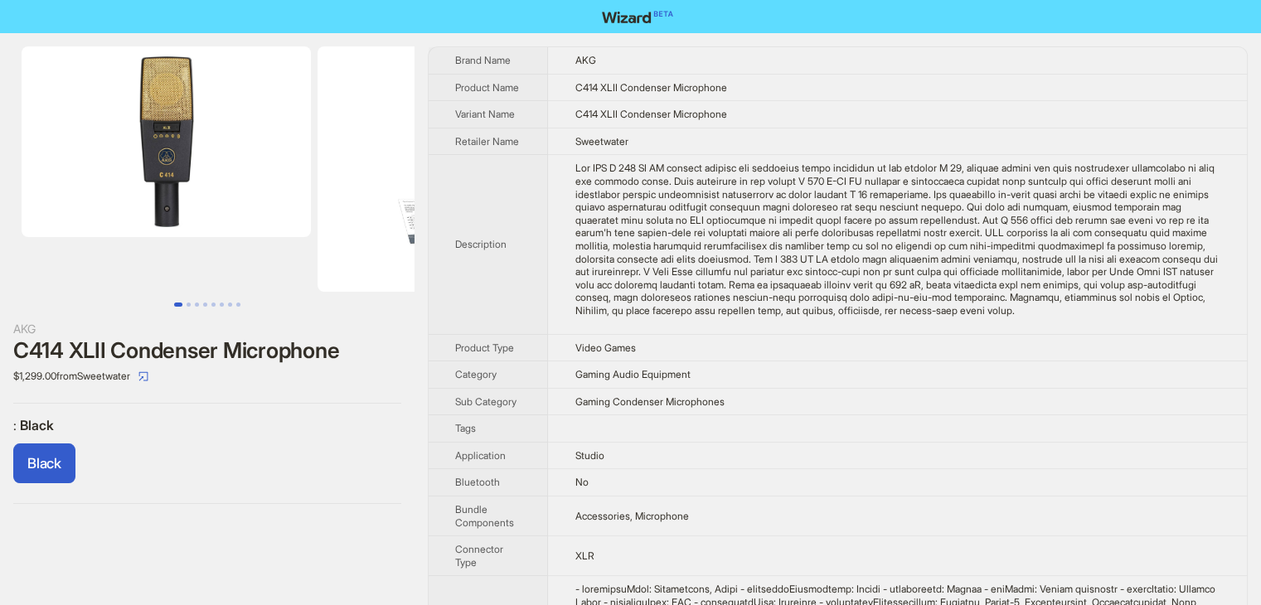
click at [1085, 317] on div "The AKG C 414 XL II carries forward the legendary sonic signature of the covete…" at bounding box center [898, 239] width 646 height 155
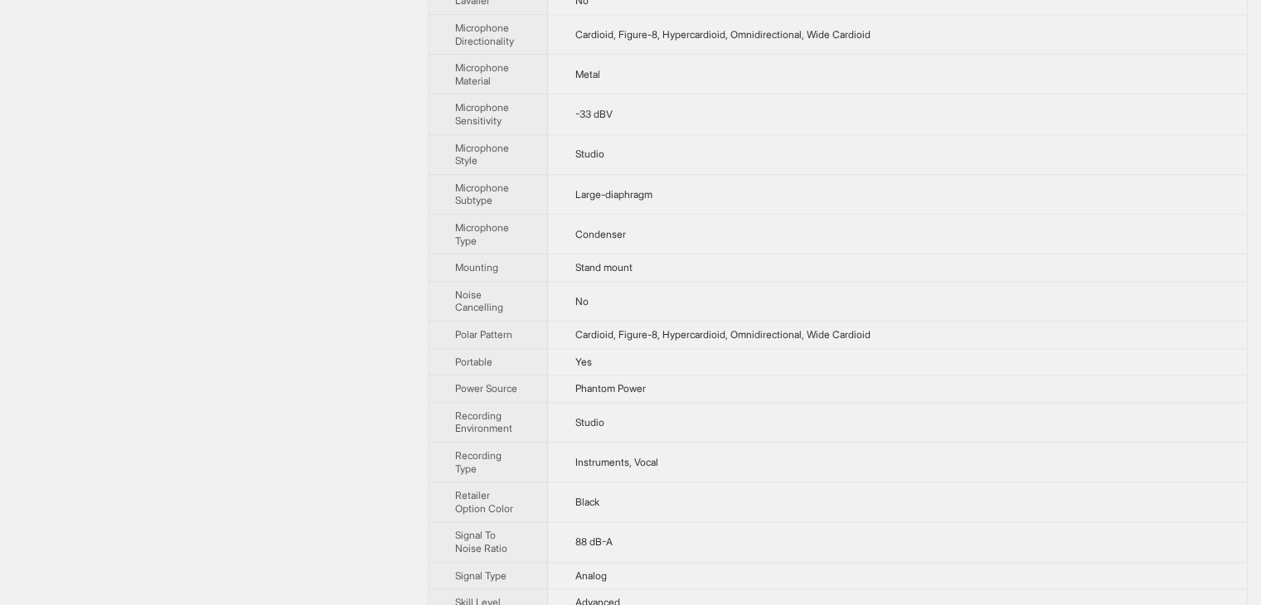
scroll to position [47, 0]
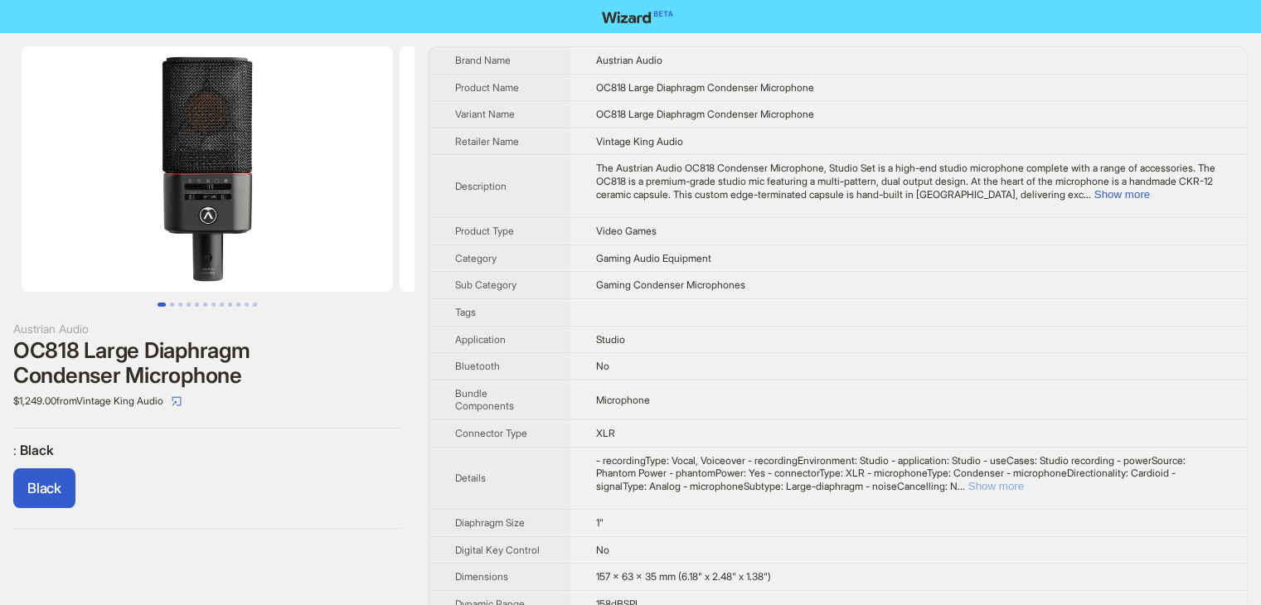
click at [1024, 480] on button "Show more" at bounding box center [997, 486] width 56 height 12
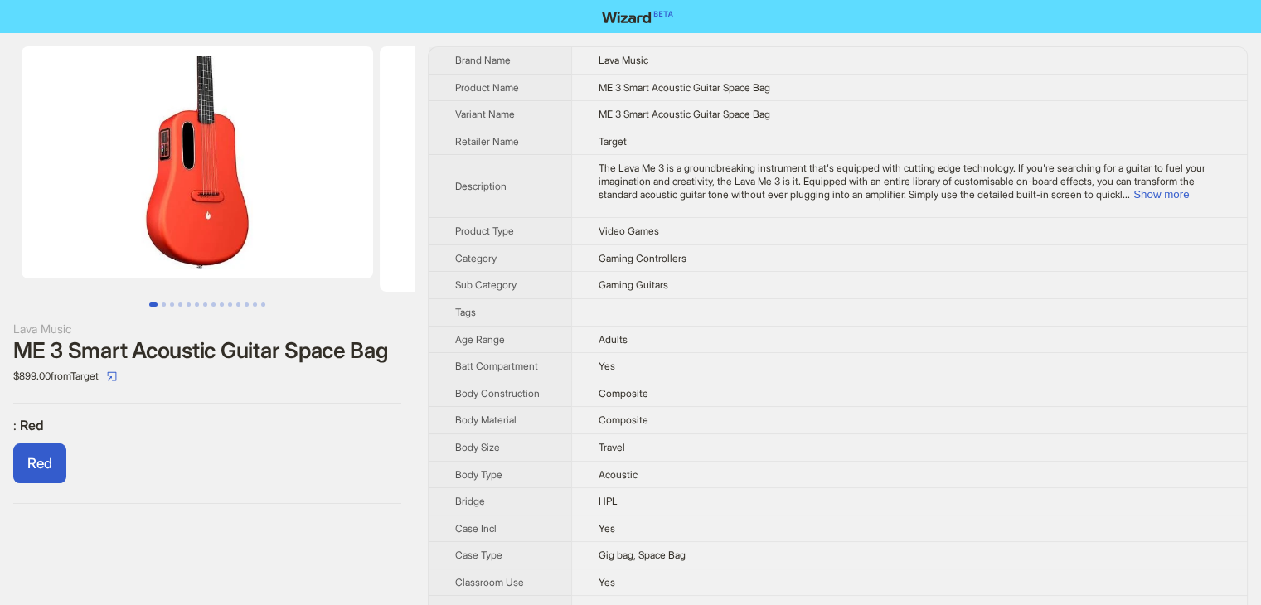
scroll to position [1297, 0]
